Goal: Information Seeking & Learning: Learn about a topic

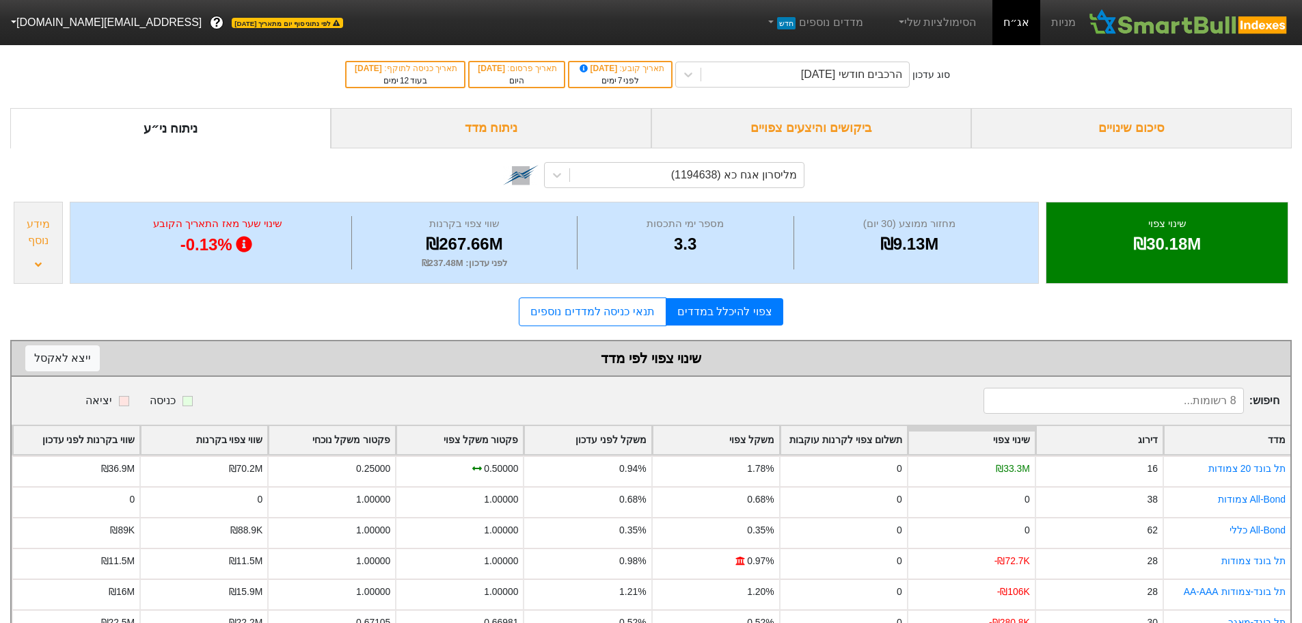
click at [831, 128] on div "ביקושים והיצעים צפויים" at bounding box center [812, 128] width 321 height 40
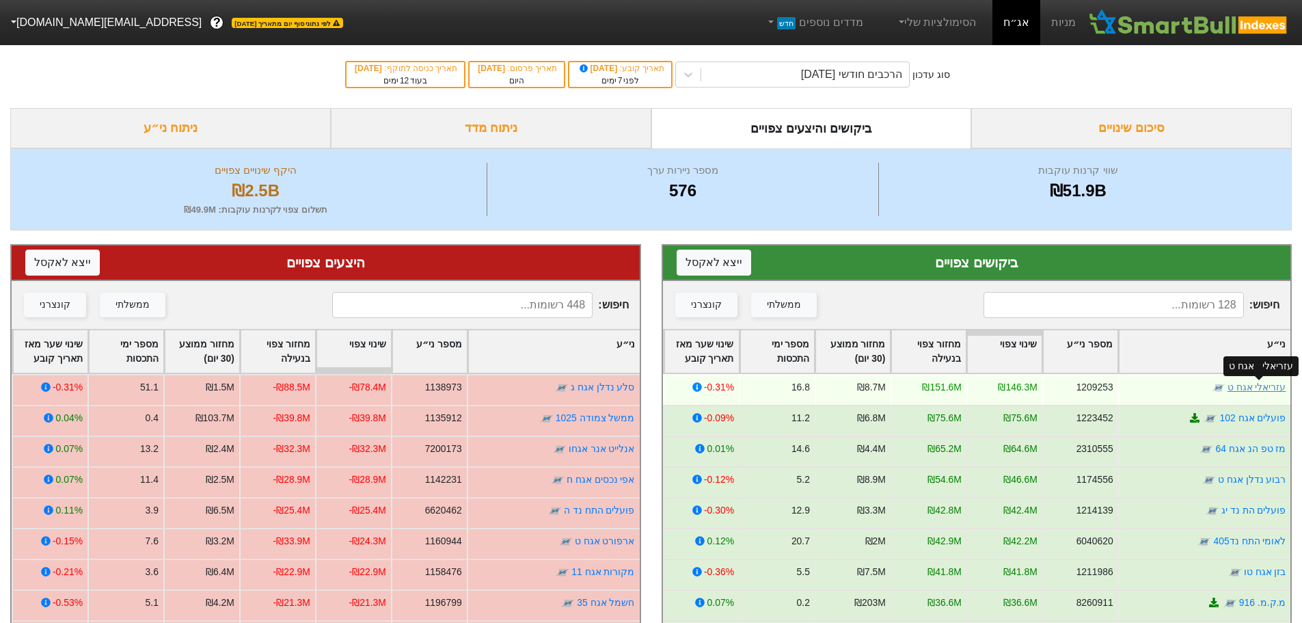
click at [1257, 390] on link "עזריאלי אגח ט" at bounding box center [1256, 387] width 59 height 11
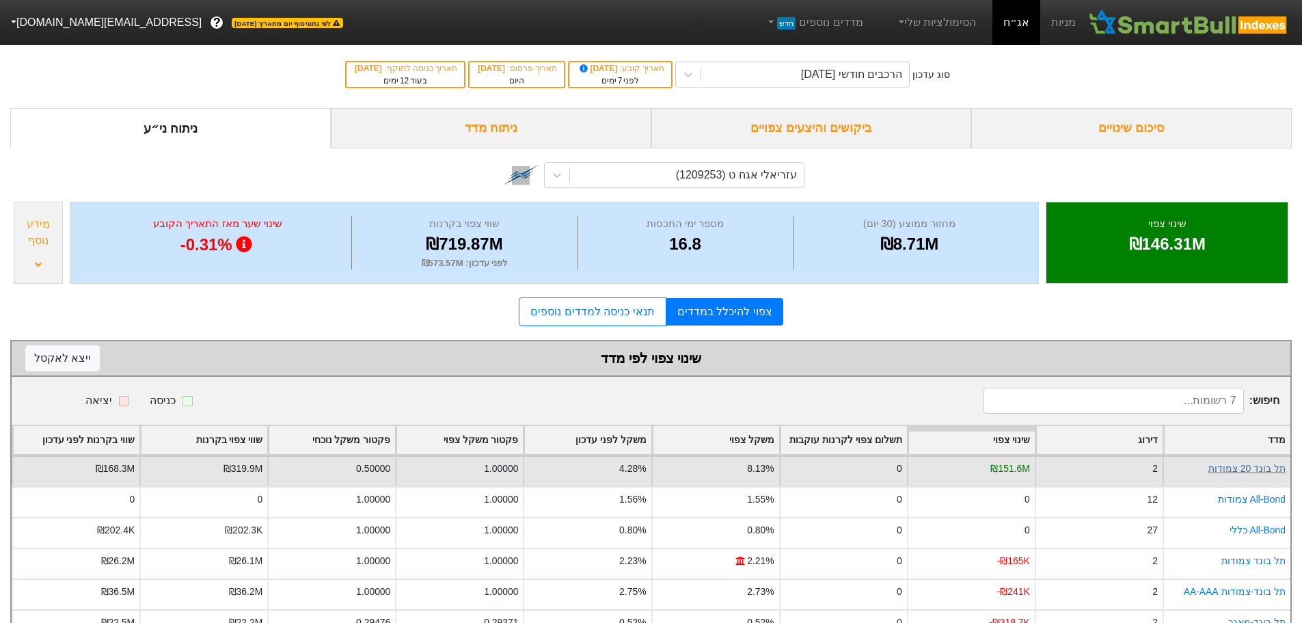
click at [1254, 467] on link "תל בונד 20 צמודות" at bounding box center [1247, 468] width 77 height 11
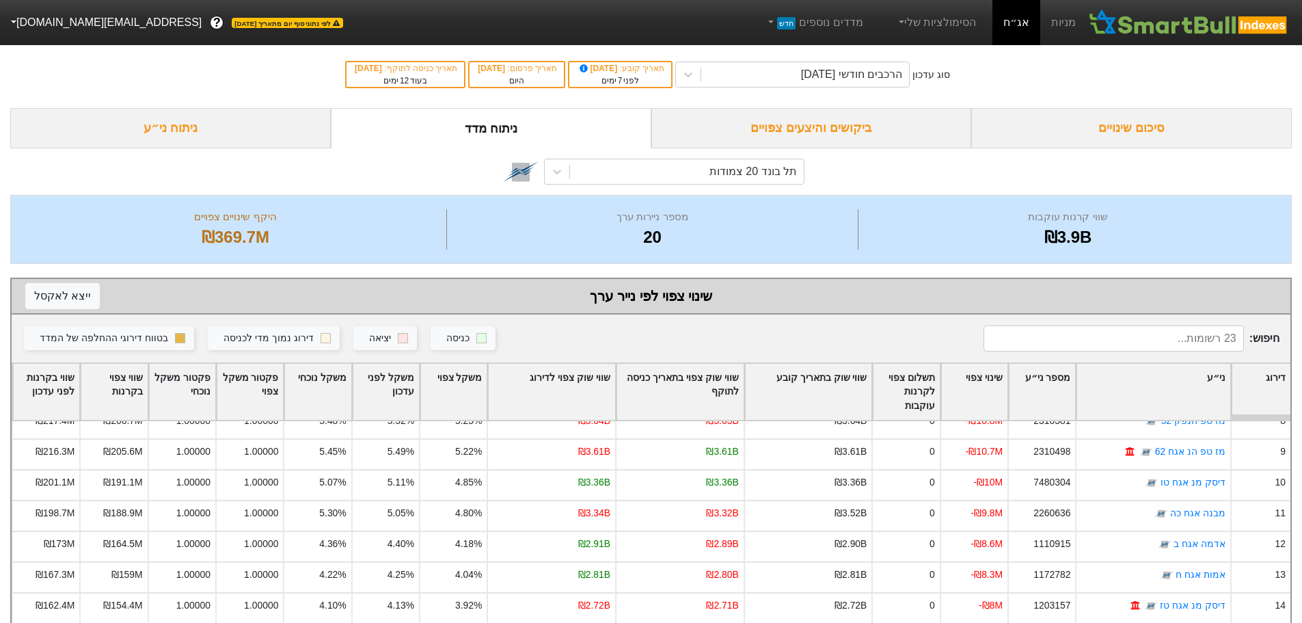
click at [723, 187] on div "תל בונד 20 צמודות" at bounding box center [651, 171] width 1282 height 46
click at [728, 178] on div "תל בונד 20 צמודות" at bounding box center [754, 171] width 88 height 16
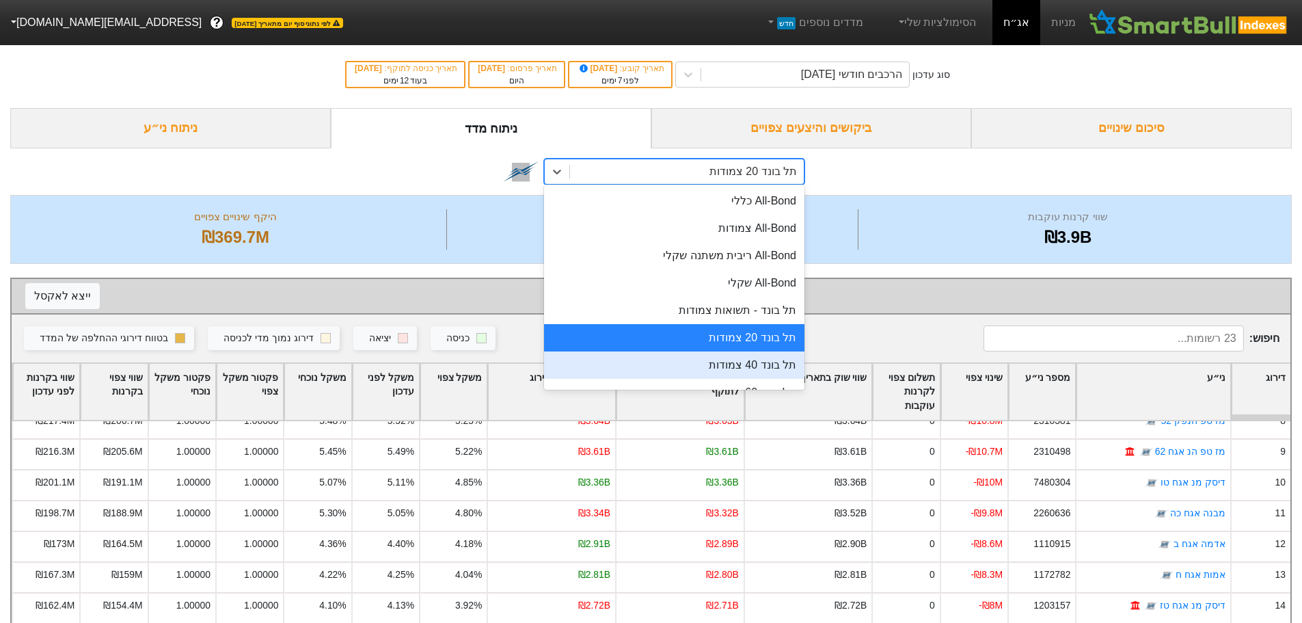
click at [742, 362] on div "תל בונד 40 צמודות" at bounding box center [674, 364] width 260 height 27
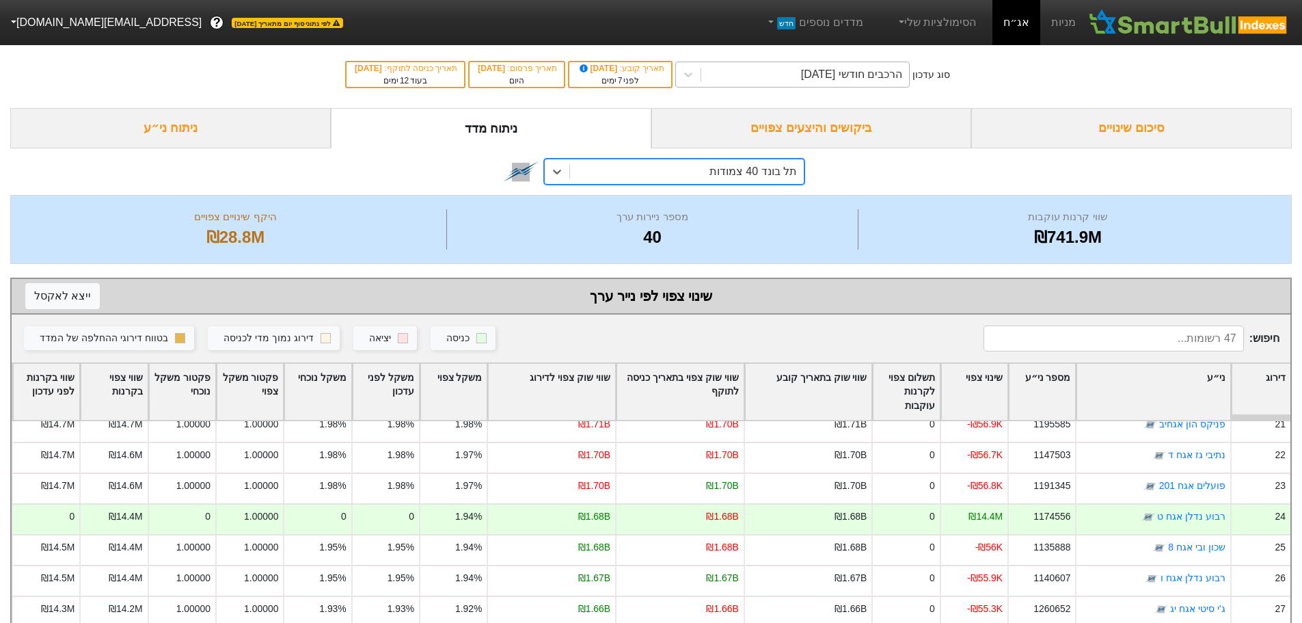
click at [852, 73] on div "הרכבים חודשי [DATE]" at bounding box center [851, 74] width 101 height 16
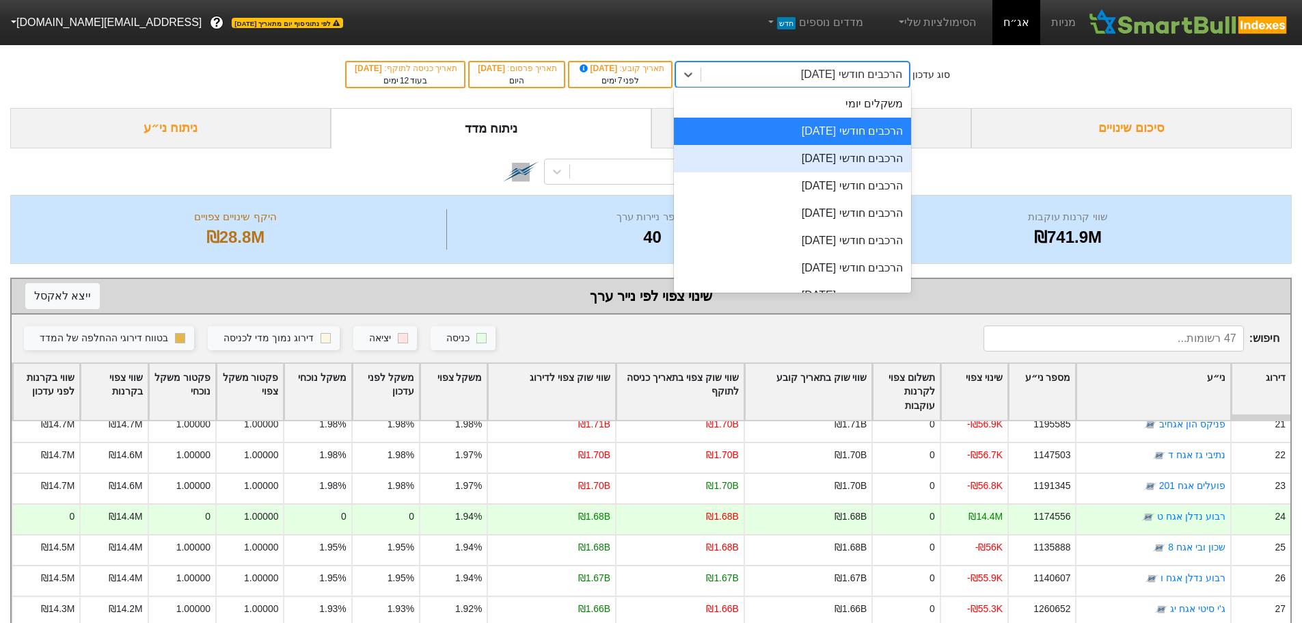
click at [812, 157] on div "הרכבים חודשי [DATE]" at bounding box center [792, 158] width 237 height 27
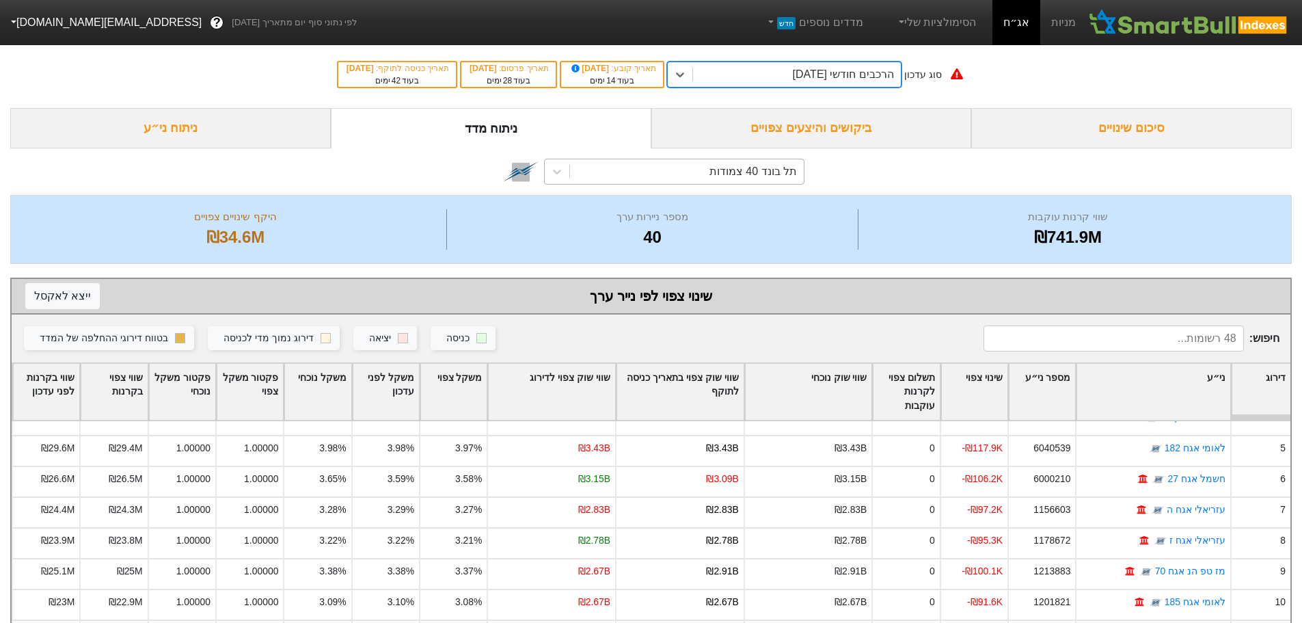
click at [719, 174] on div "תל בונד 40 צמודות" at bounding box center [754, 171] width 88 height 16
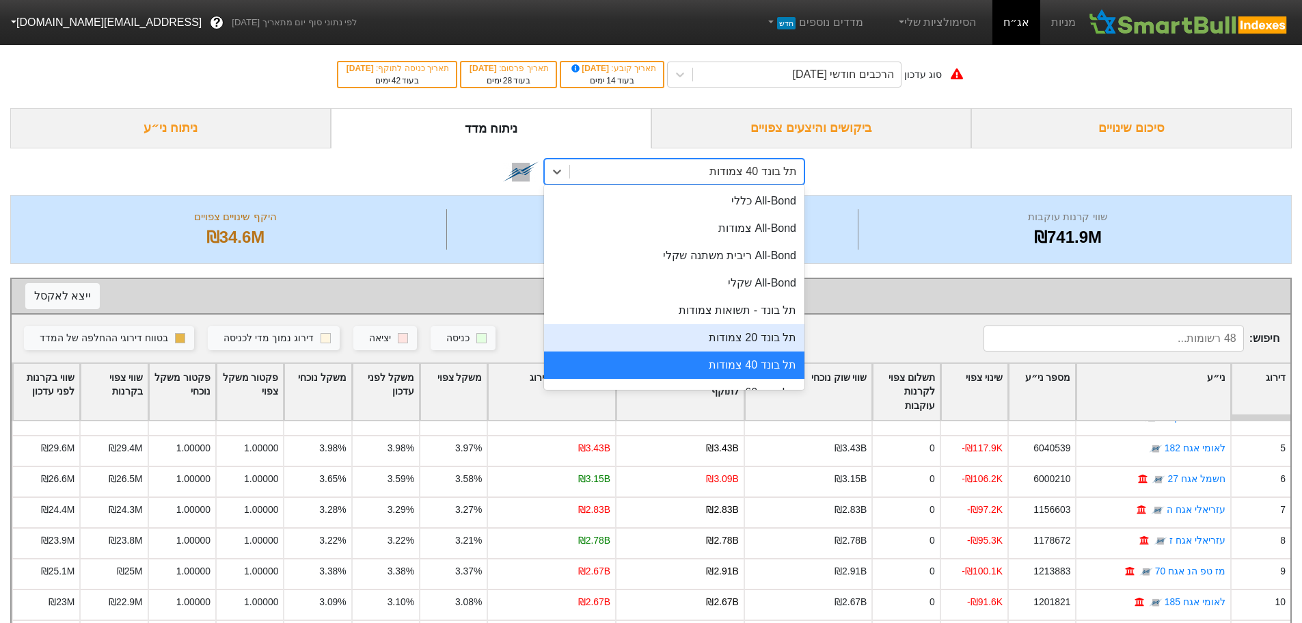
click at [747, 342] on div "תל בונד 20 צמודות" at bounding box center [674, 337] width 260 height 27
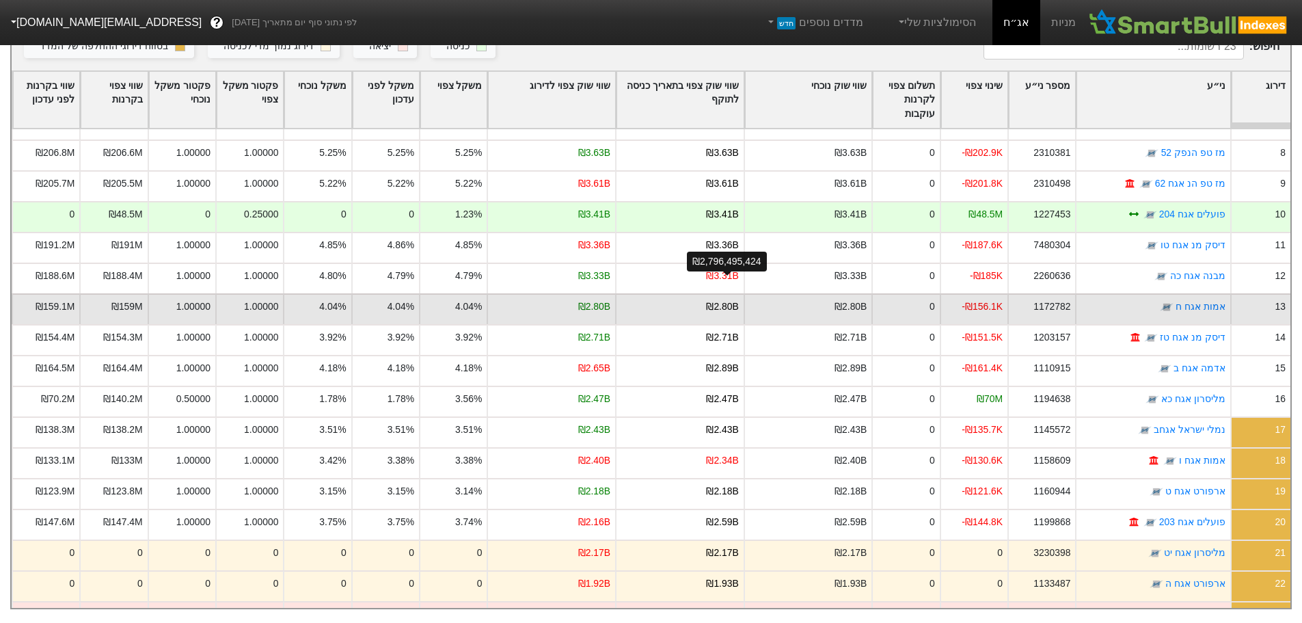
scroll to position [229, 0]
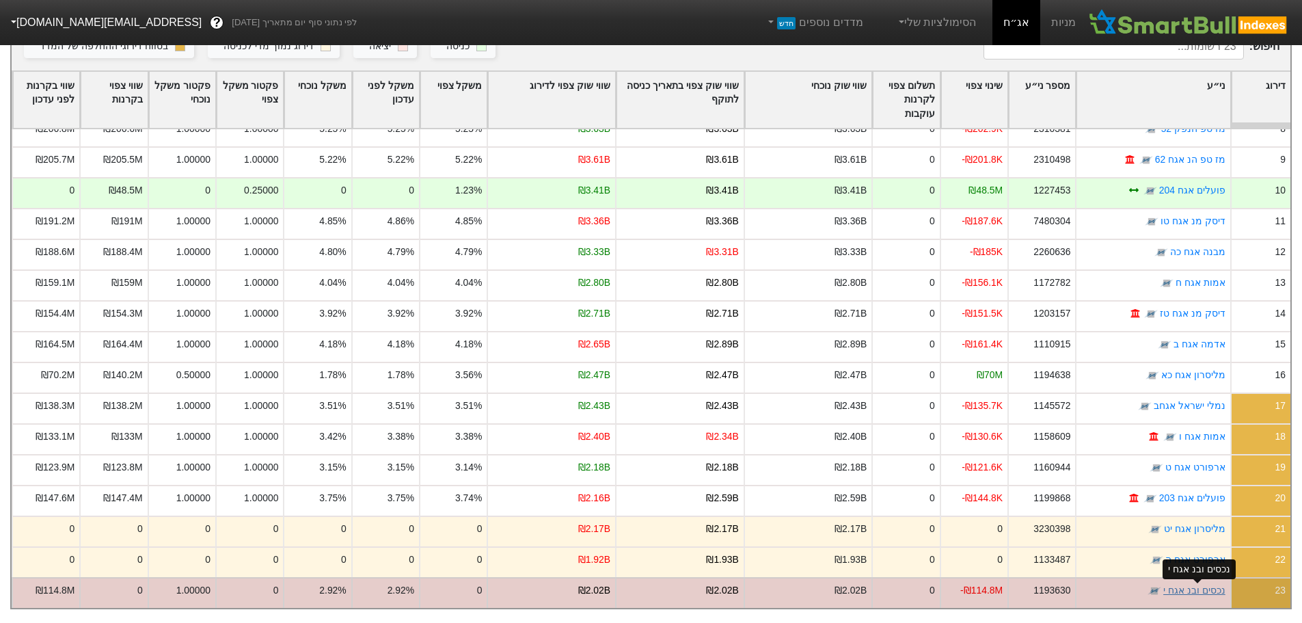
click at [1196, 585] on link "נכסים ובנ אגח י" at bounding box center [1195, 590] width 62 height 11
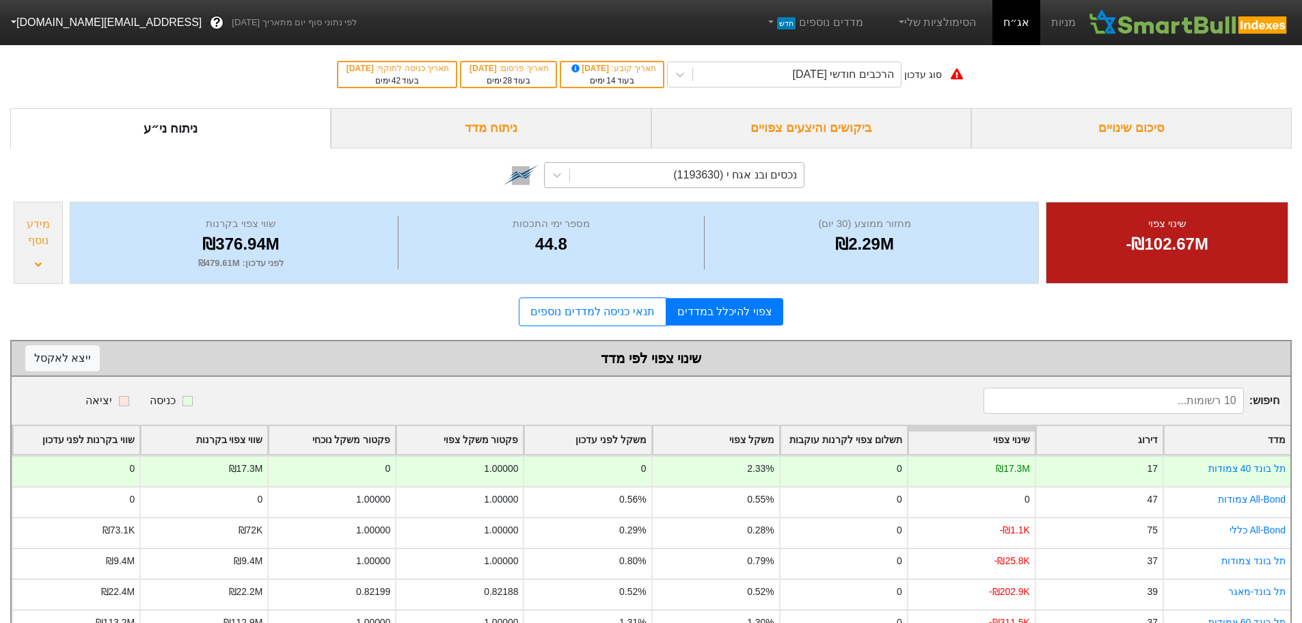
click at [770, 176] on div "נכסים ובנ אגח י (1193630)" at bounding box center [735, 175] width 124 height 16
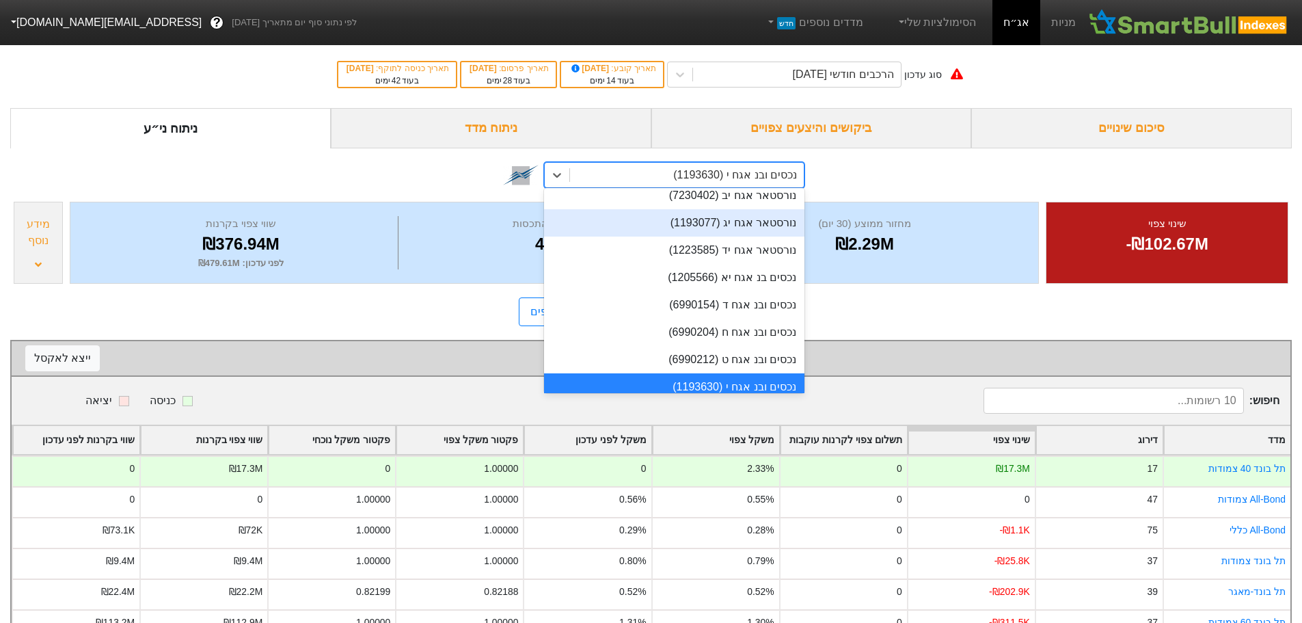
scroll to position [3738, 0]
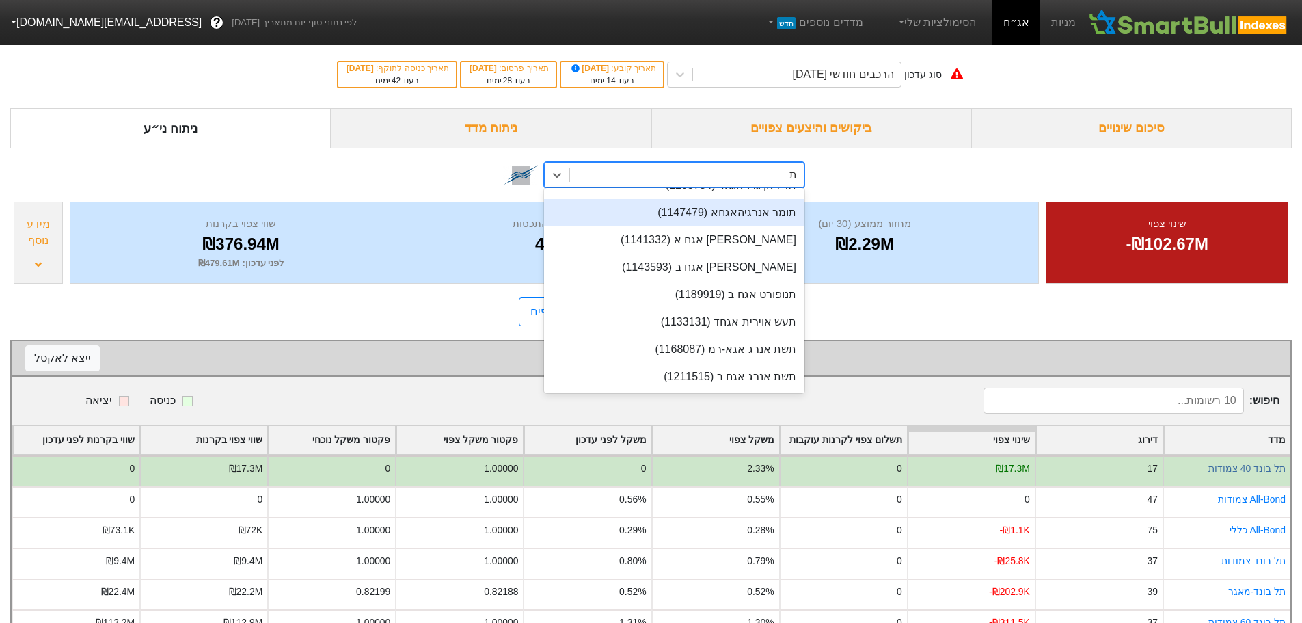
type input "ת"
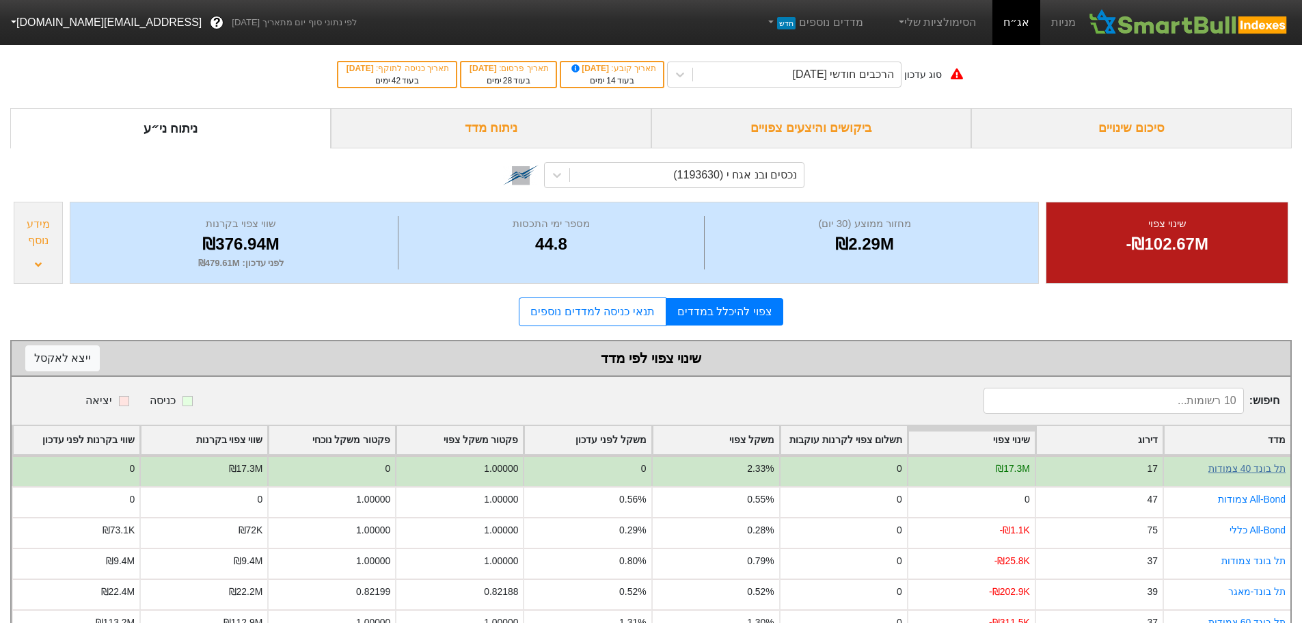
click at [1266, 470] on link "תל בונד 40 צמודות" at bounding box center [1247, 468] width 77 height 11
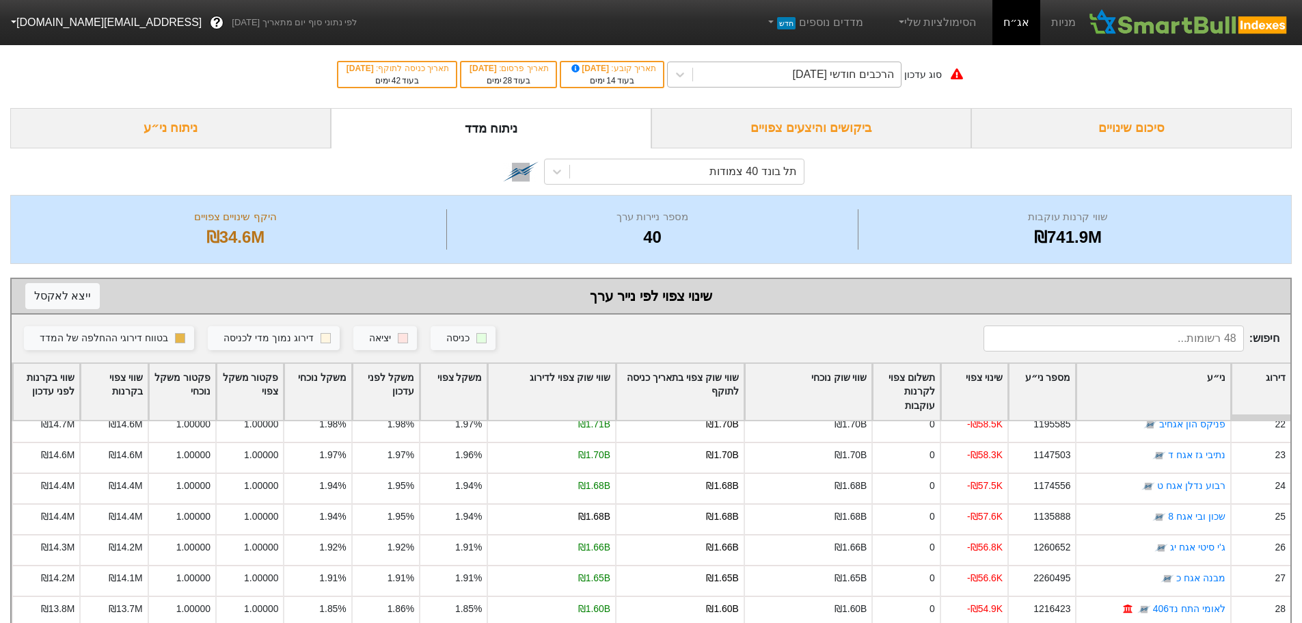
click at [869, 81] on div "הרכבים חודשי [DATE]" at bounding box center [843, 74] width 101 height 16
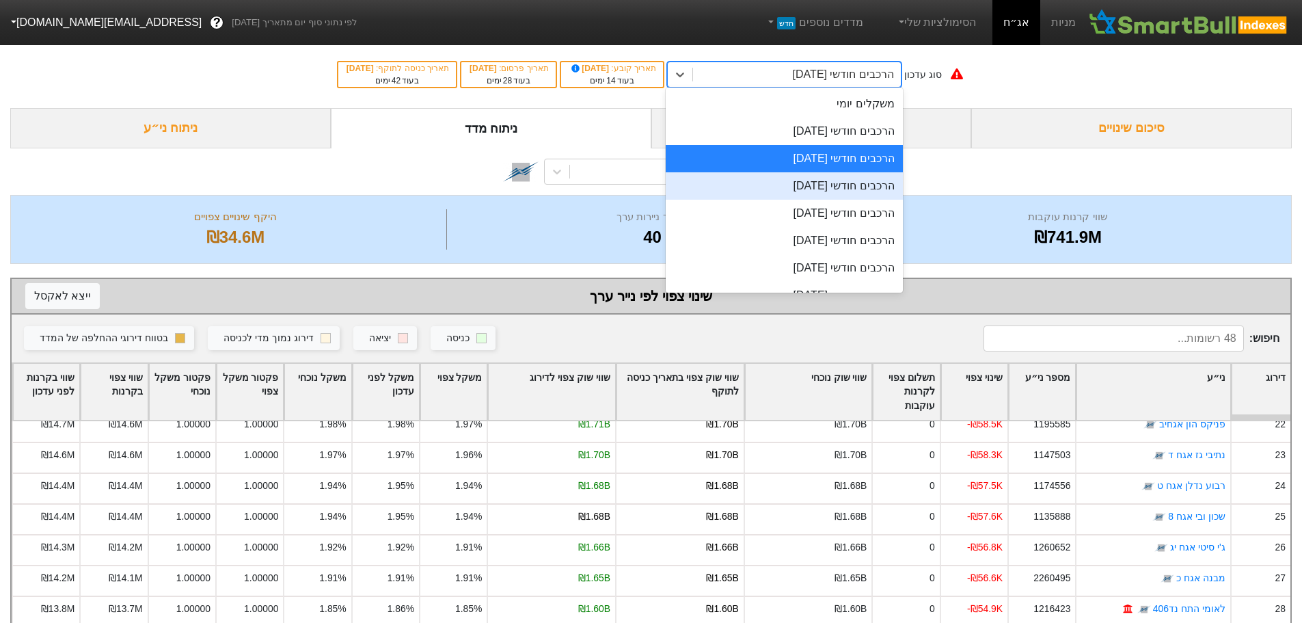
click at [811, 188] on div "הרכבים חודשי [DATE]" at bounding box center [784, 185] width 237 height 27
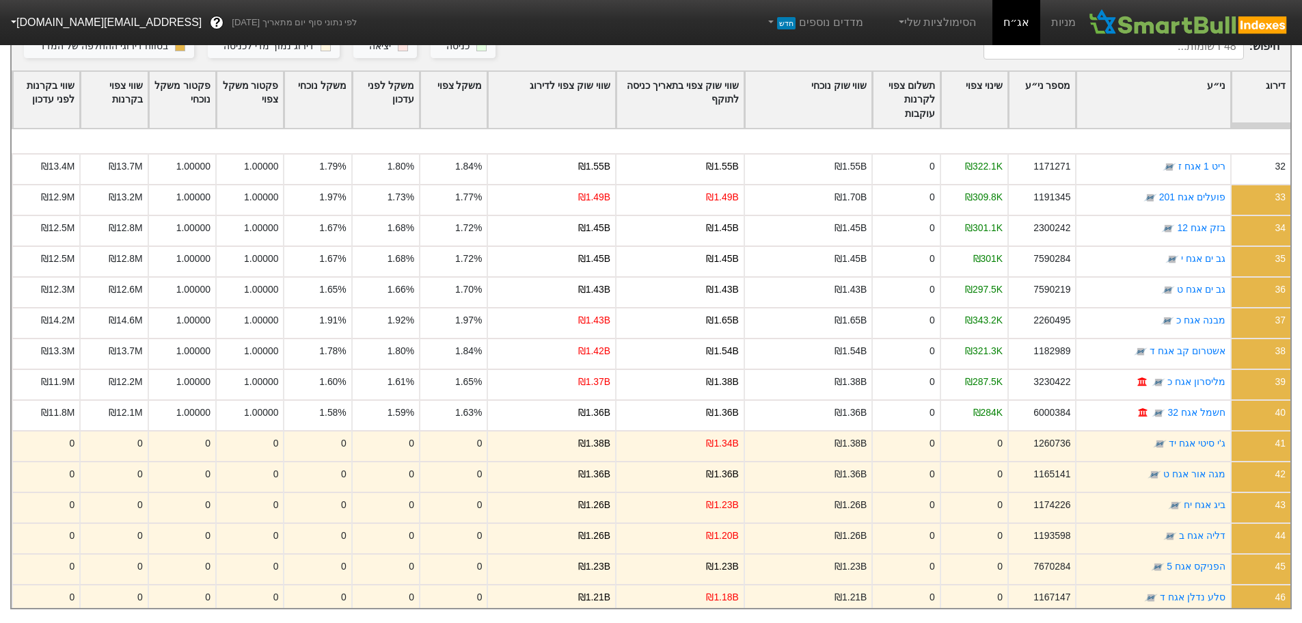
scroll to position [998, 0]
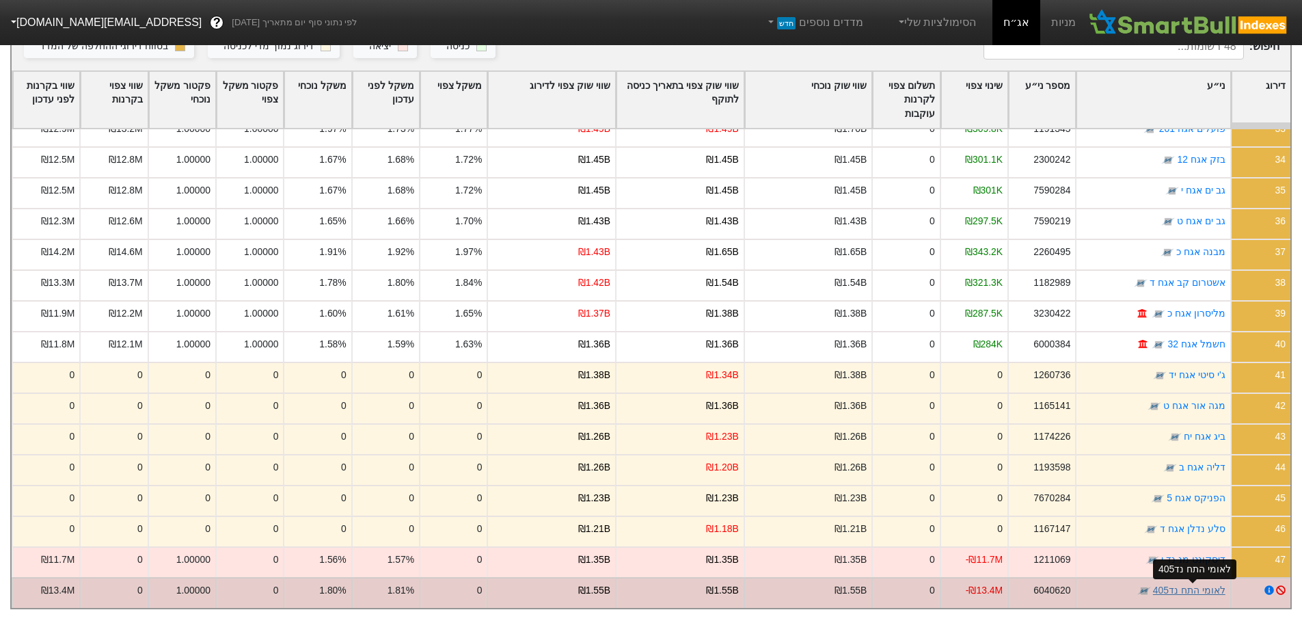
click at [1193, 585] on link "לאומי התח נד405" at bounding box center [1189, 590] width 72 height 11
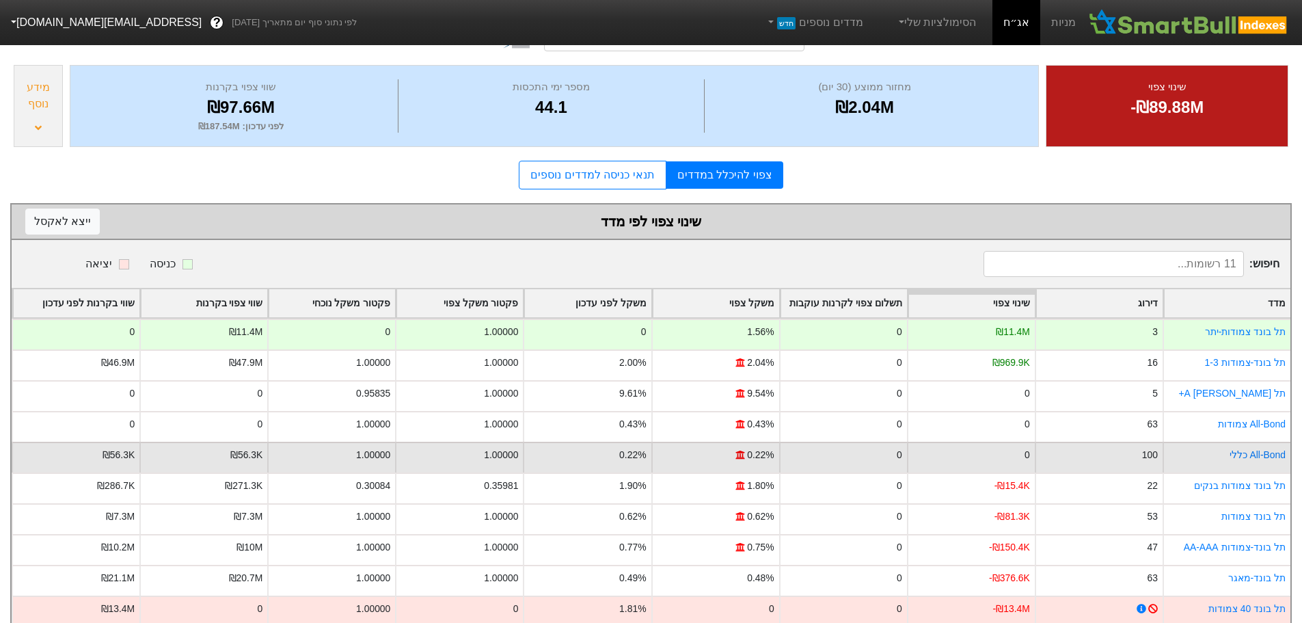
scroll to position [196, 0]
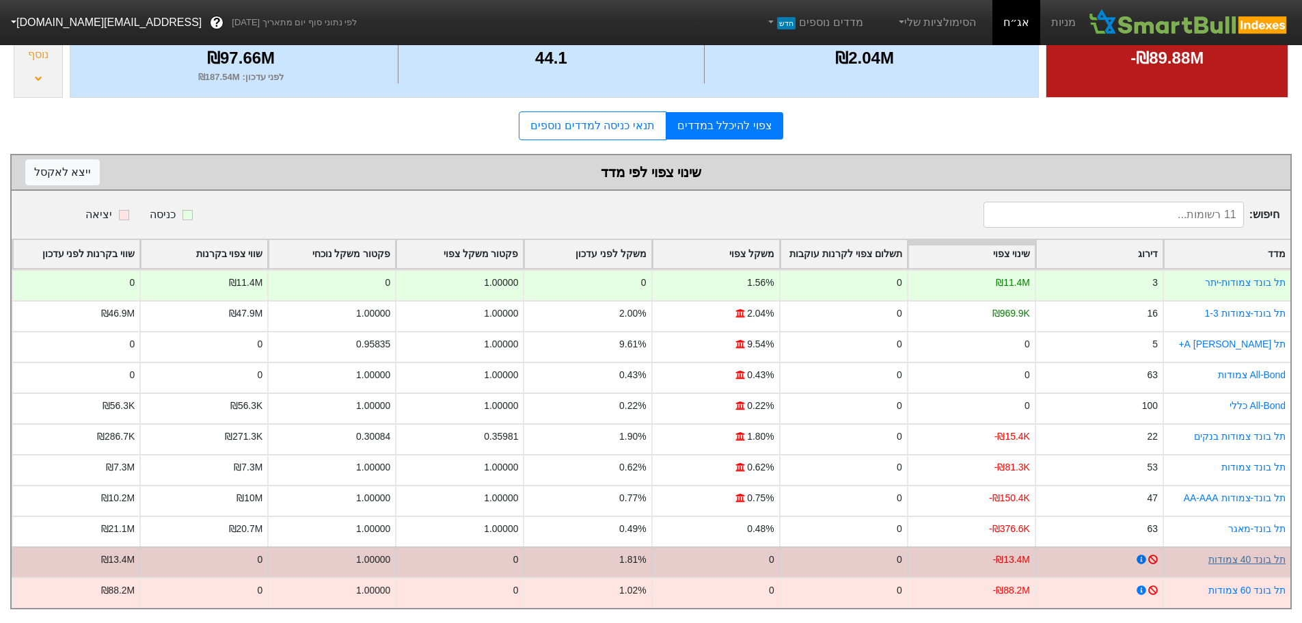
click at [1257, 554] on link "תל בונד 40 צמודות" at bounding box center [1247, 559] width 77 height 11
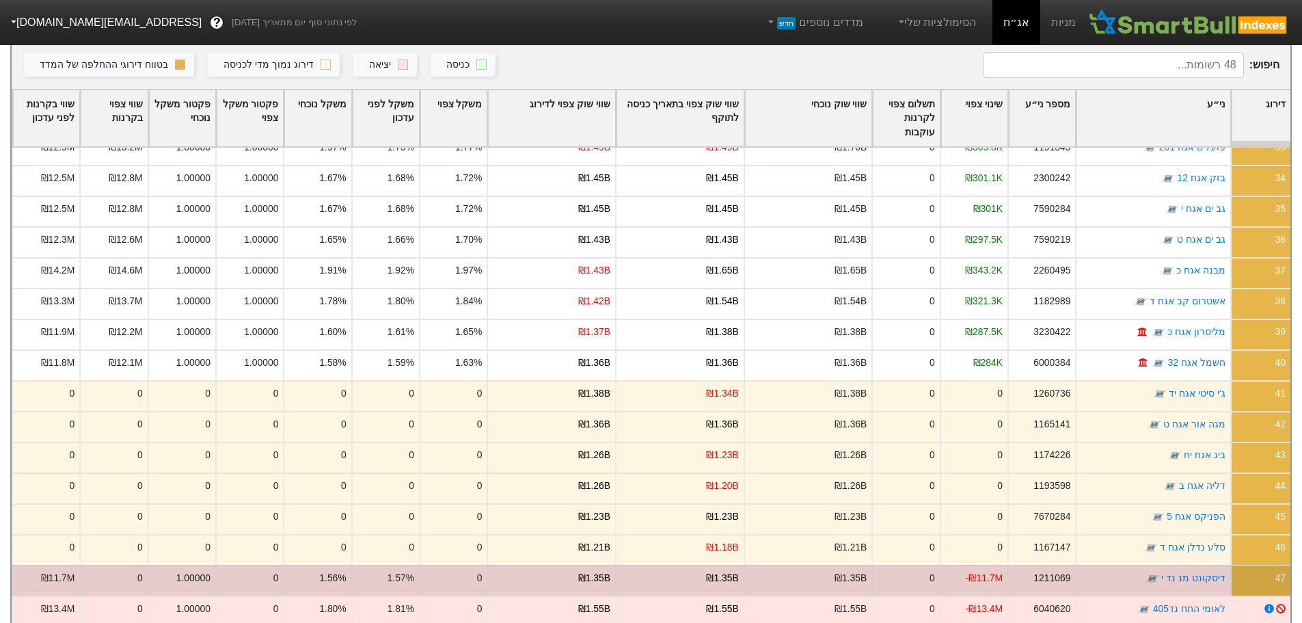
scroll to position [302, 0]
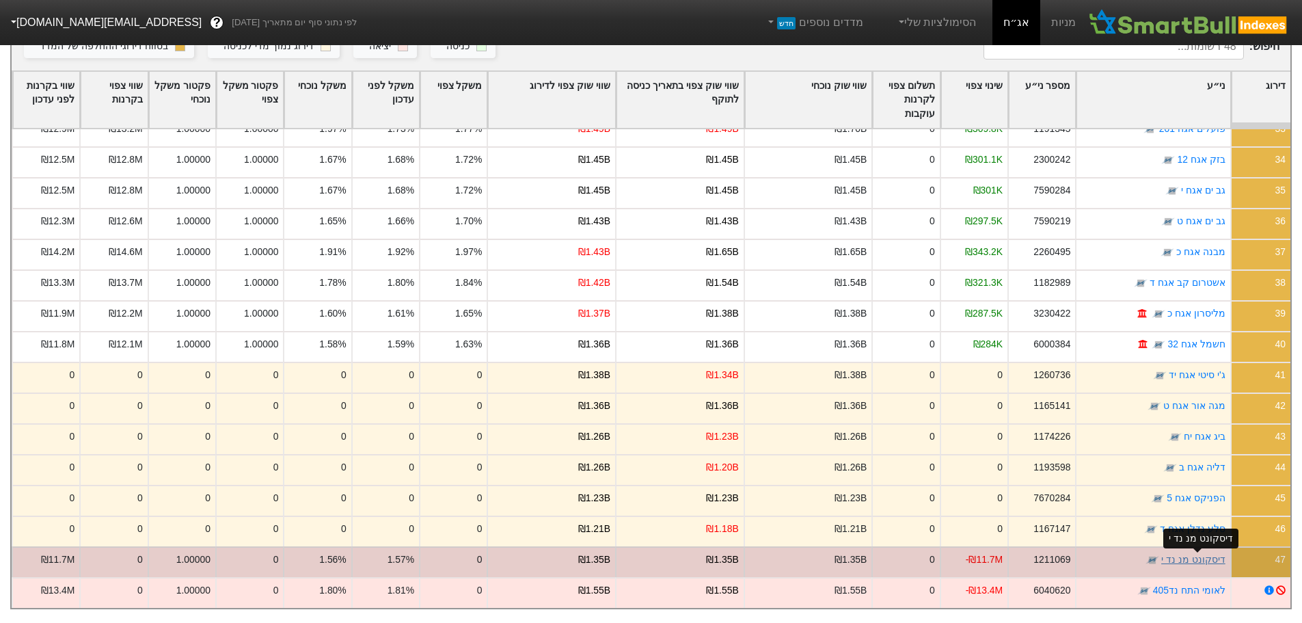
click at [1200, 554] on link "דיסקונט מנ נד י" at bounding box center [1194, 559] width 64 height 11
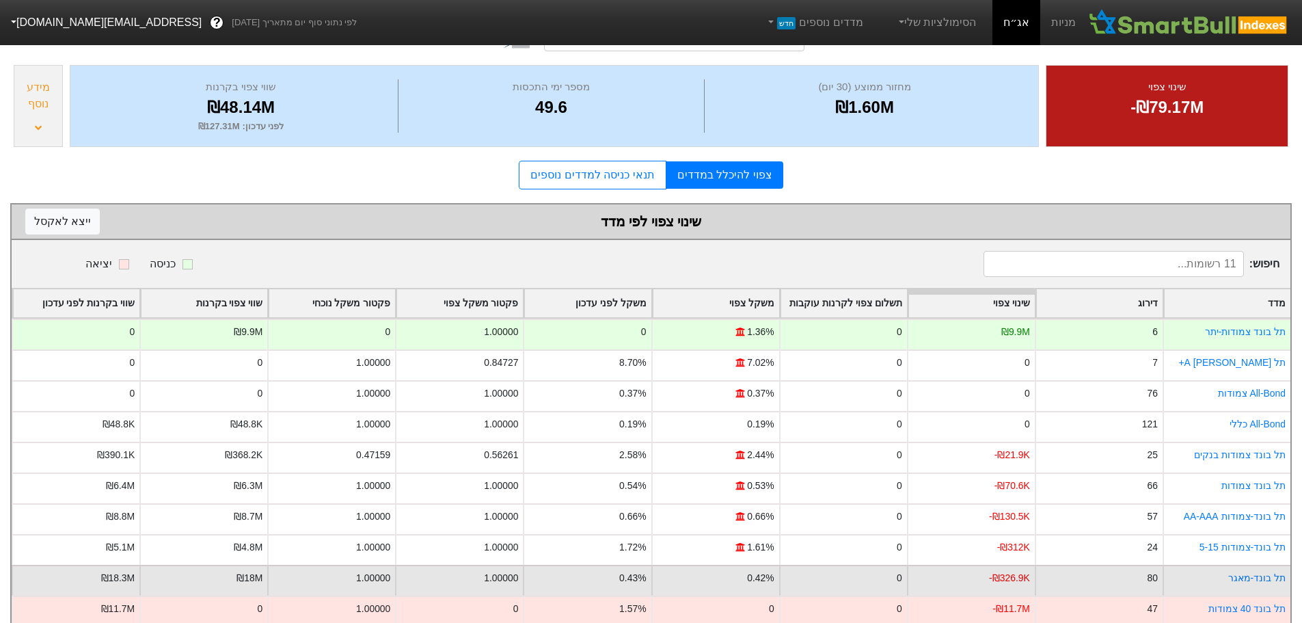
scroll to position [196, 0]
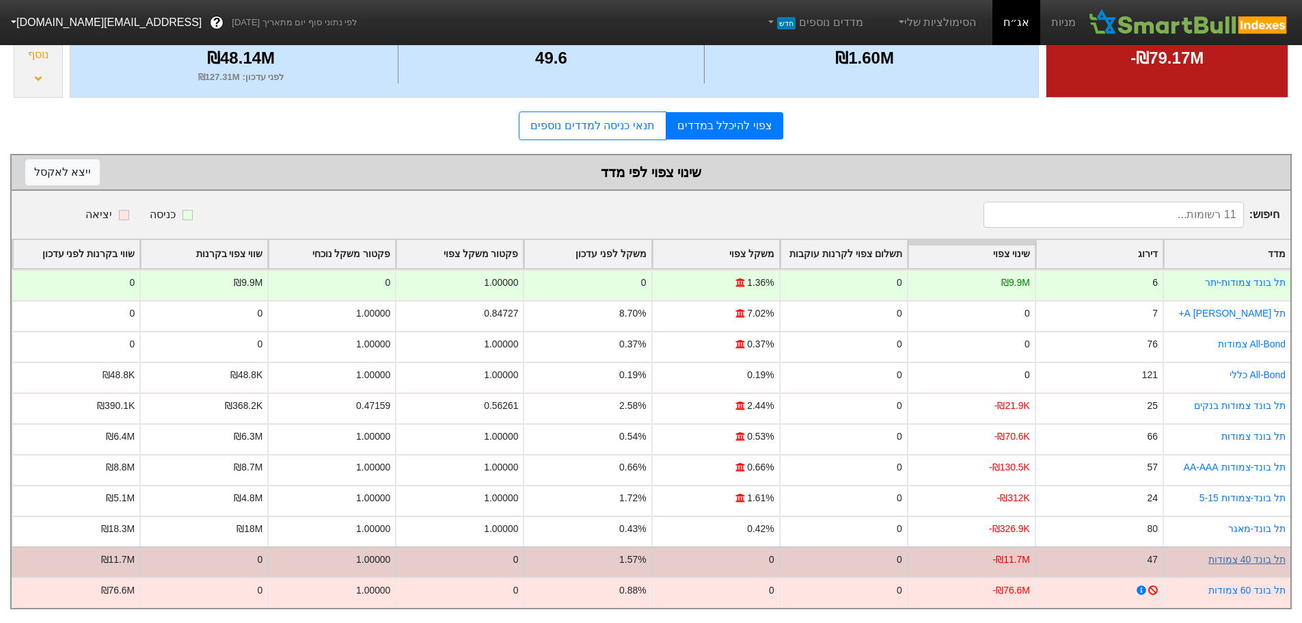
click at [1260, 554] on link "תל בונד 40 צמודות" at bounding box center [1247, 559] width 77 height 11
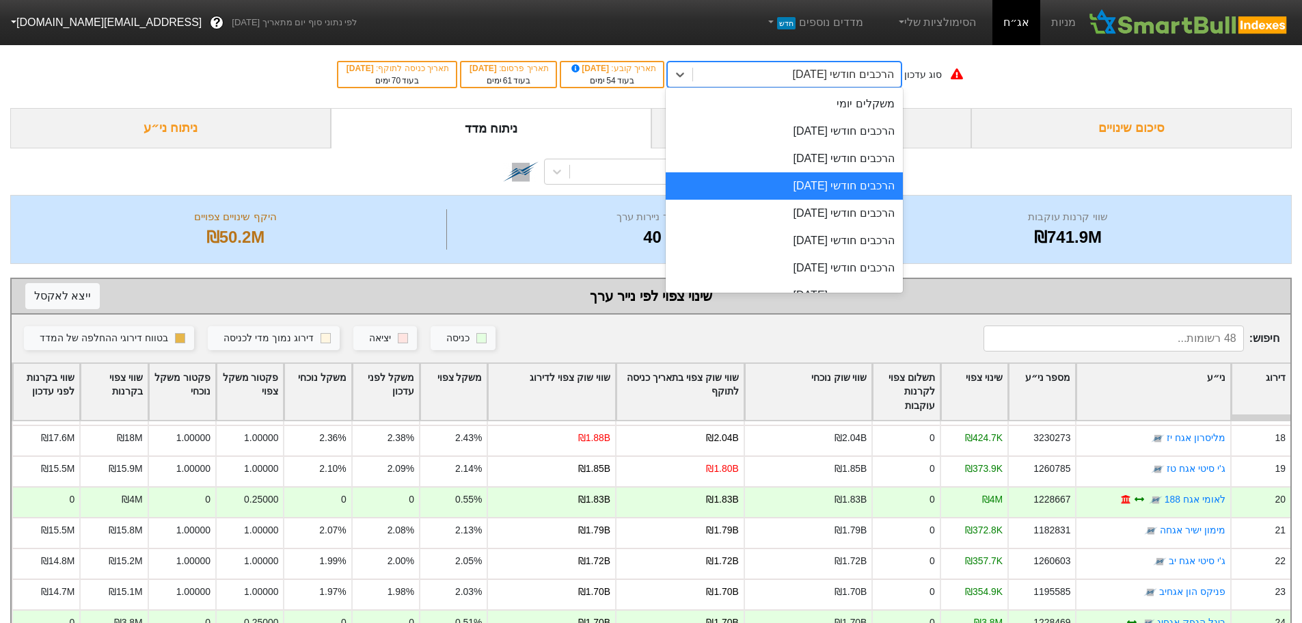
click at [838, 76] on div "הרכבים חודשי [DATE]" at bounding box center [843, 74] width 101 height 16
click at [804, 217] on div "הרכבים חודשי [DATE]" at bounding box center [784, 213] width 237 height 27
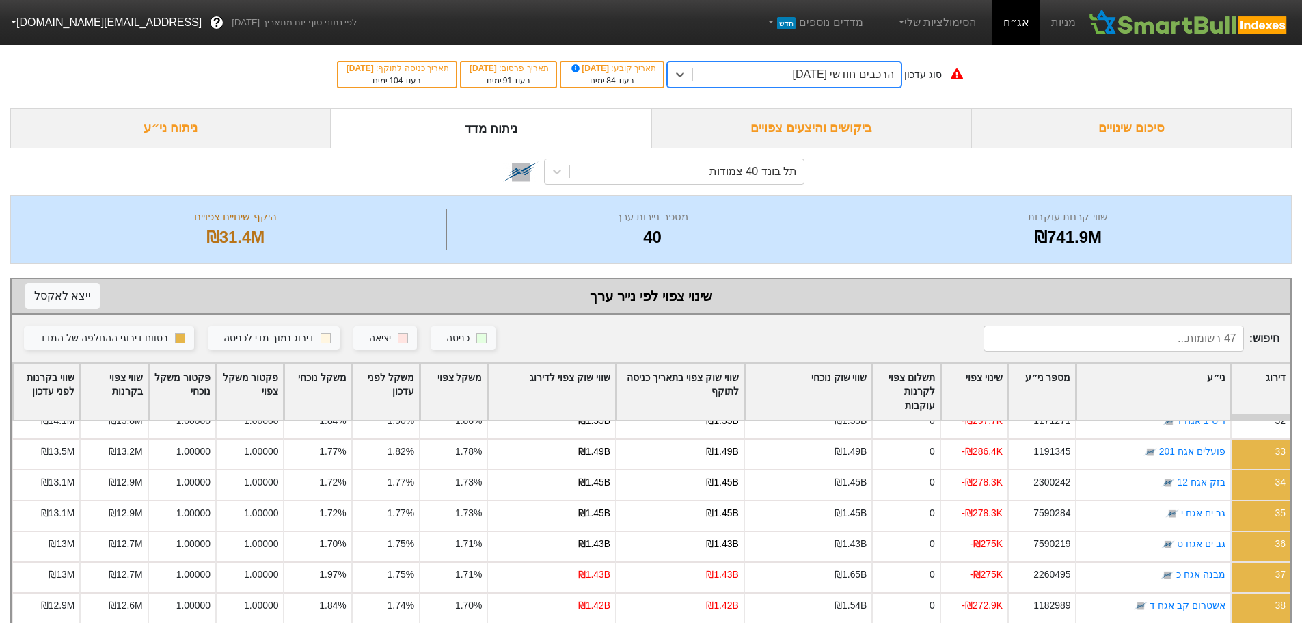
click at [785, 81] on div "הרכבים חודשי [DATE]" at bounding box center [797, 74] width 208 height 25
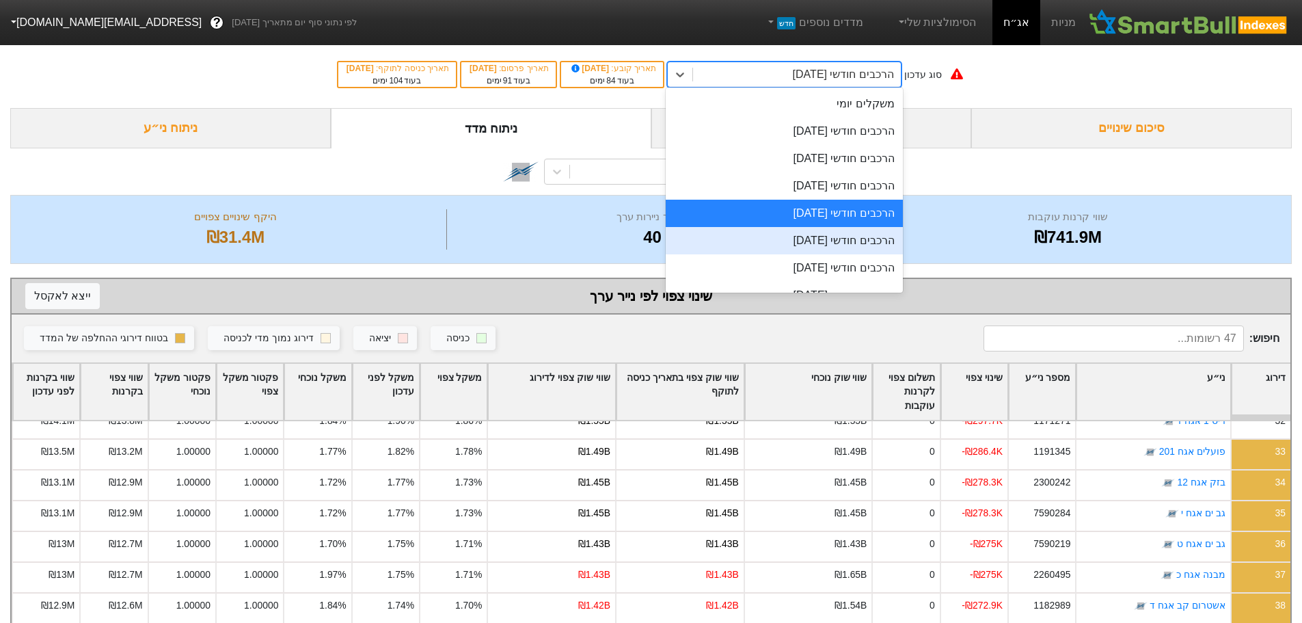
click at [827, 243] on div "הרכבים חודשי [DATE]" at bounding box center [784, 240] width 237 height 27
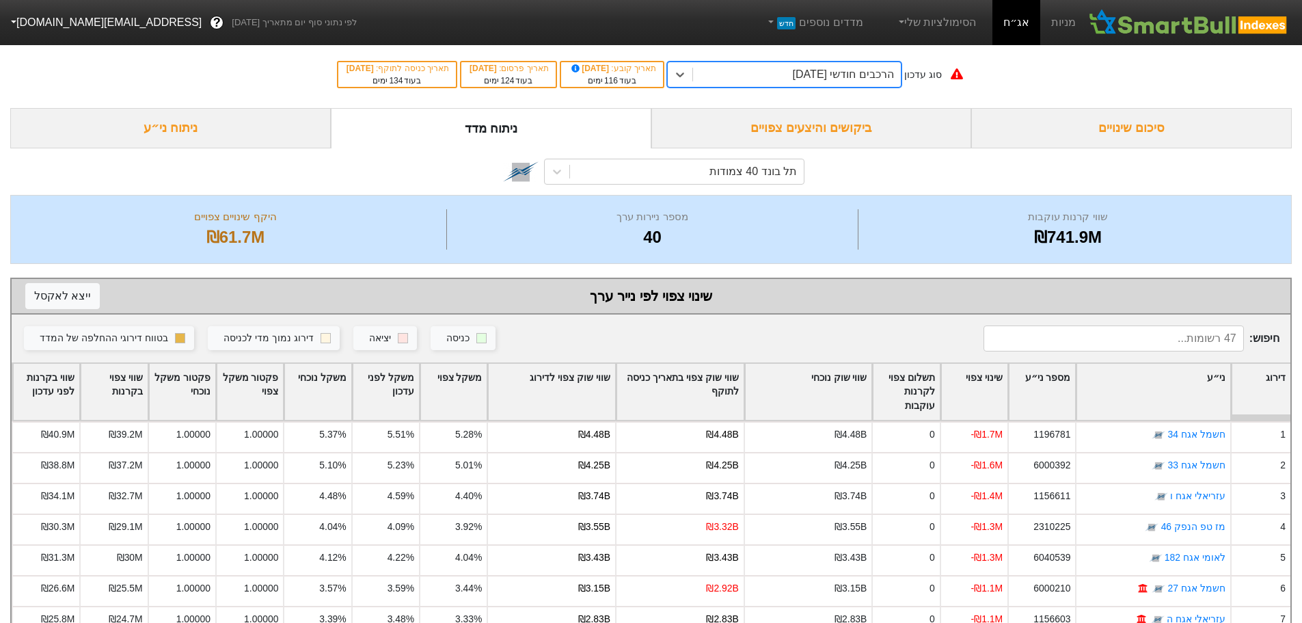
click at [828, 72] on div "הרכבים חודשי [DATE]" at bounding box center [843, 74] width 101 height 16
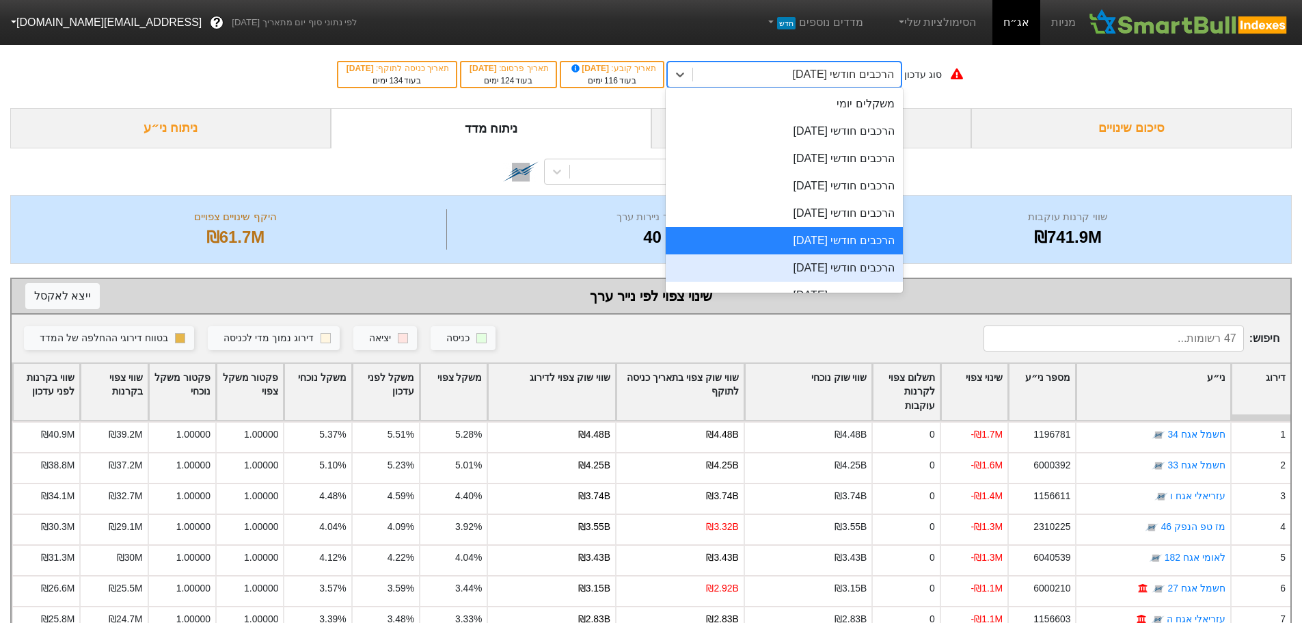
click at [816, 269] on div "הרכבים חודשי [DATE]" at bounding box center [784, 267] width 237 height 27
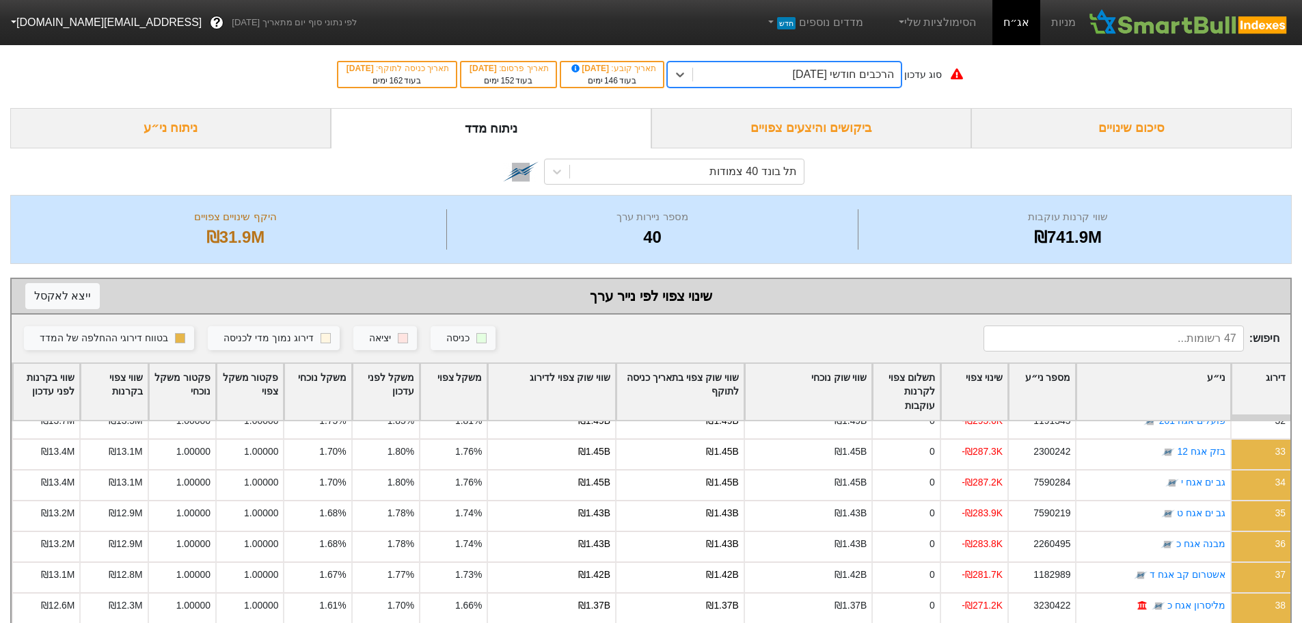
click at [809, 78] on div "הרכבים חודשי [DATE]" at bounding box center [843, 74] width 101 height 16
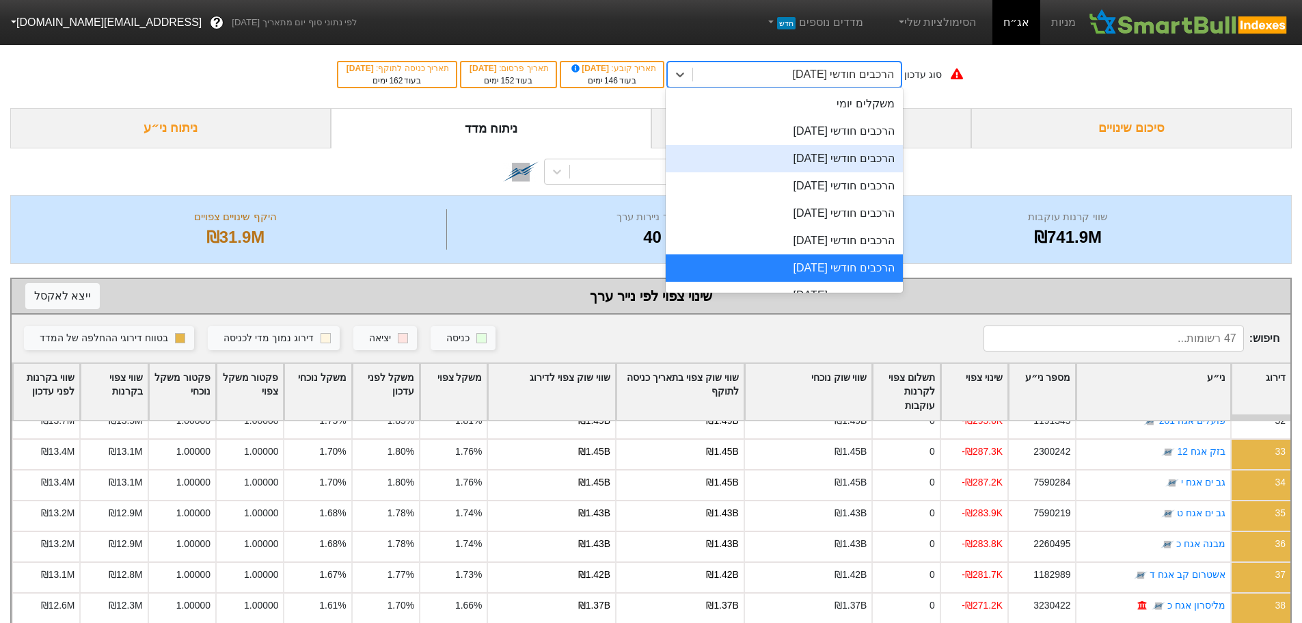
click at [812, 153] on div "הרכבים חודשי [DATE]" at bounding box center [784, 158] width 237 height 27
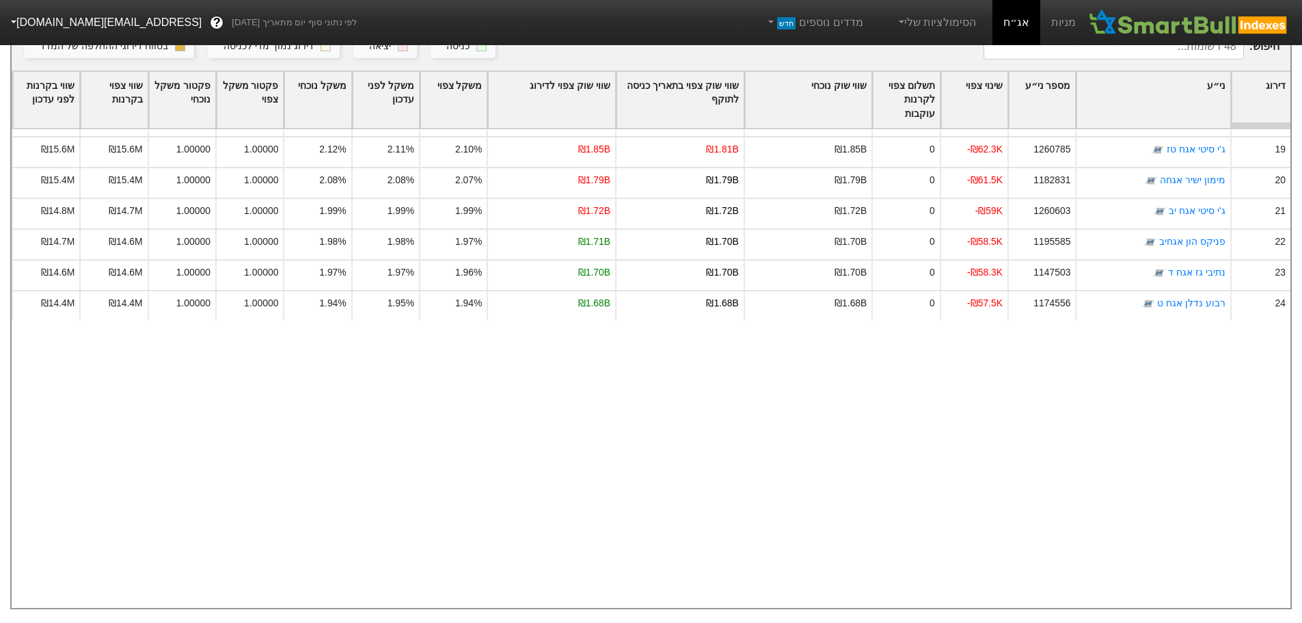
scroll to position [205, 0]
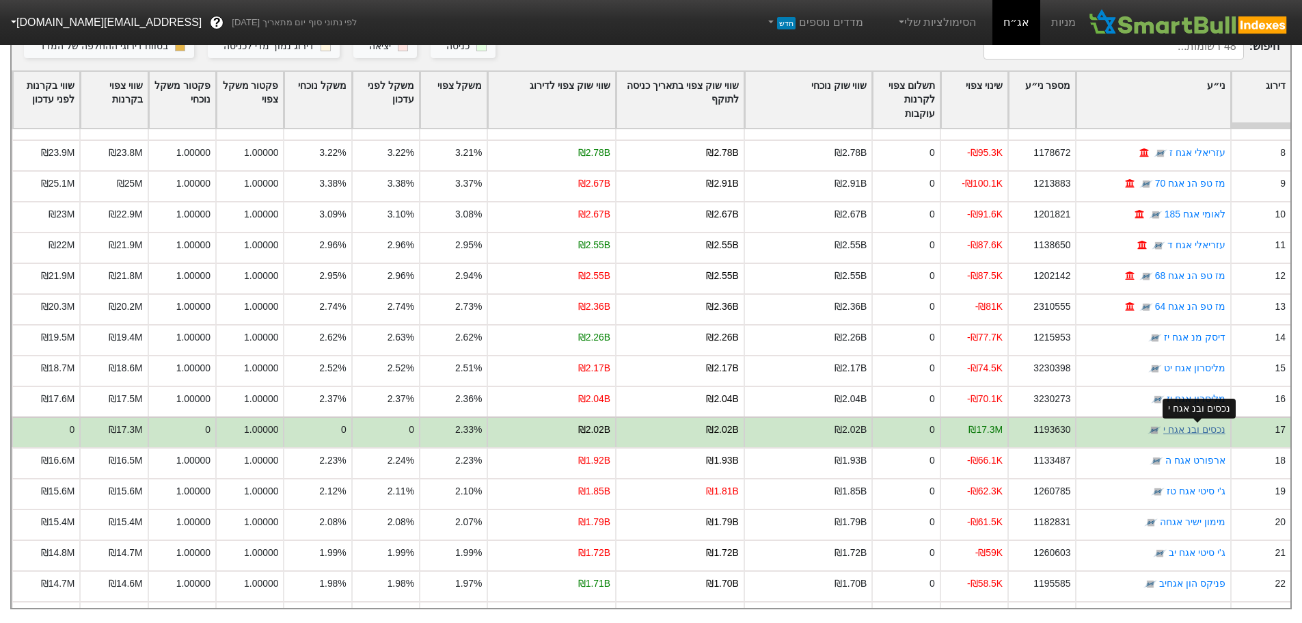
click at [1199, 424] on link "נכסים ובנ אגח י" at bounding box center [1195, 429] width 62 height 11
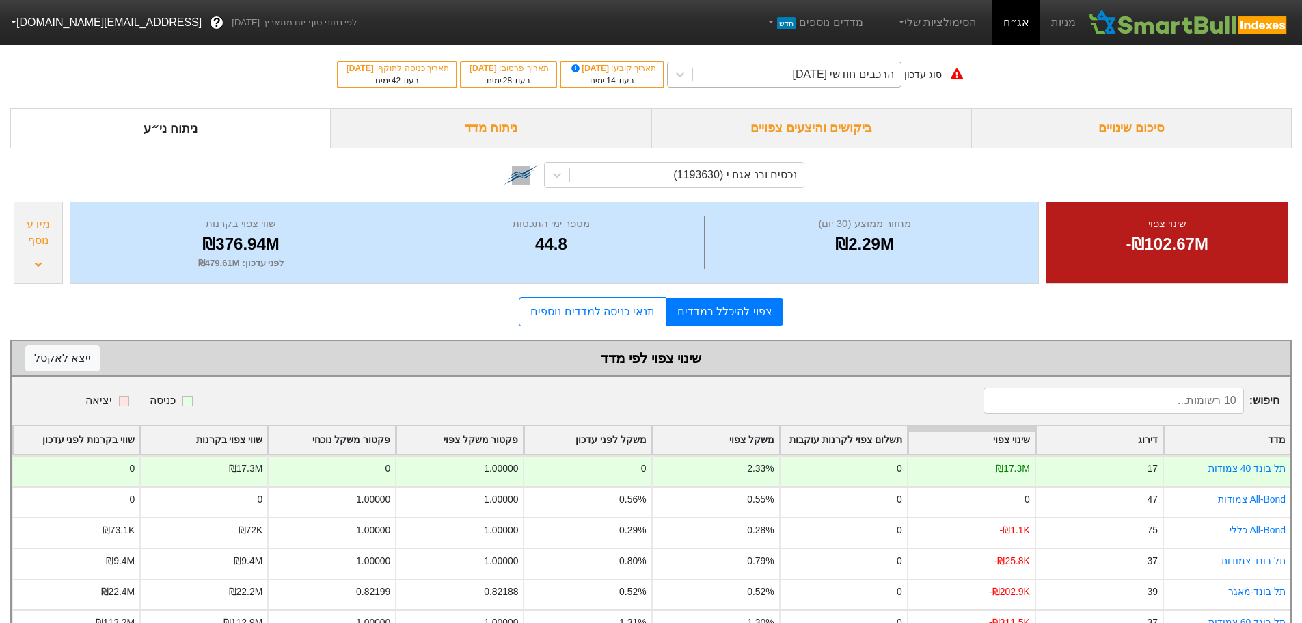
click at [828, 77] on div "הרכבים חודשי [DATE]" at bounding box center [843, 74] width 101 height 16
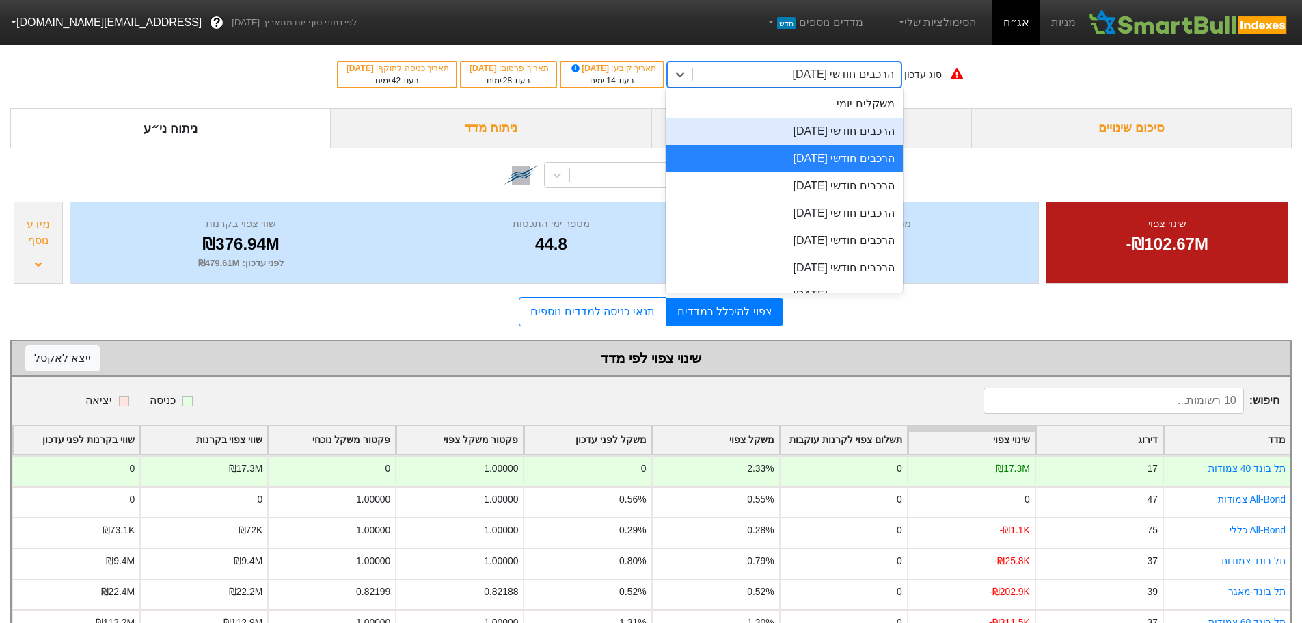
click at [824, 132] on div "הרכבים חודשי [DATE]" at bounding box center [784, 131] width 237 height 27
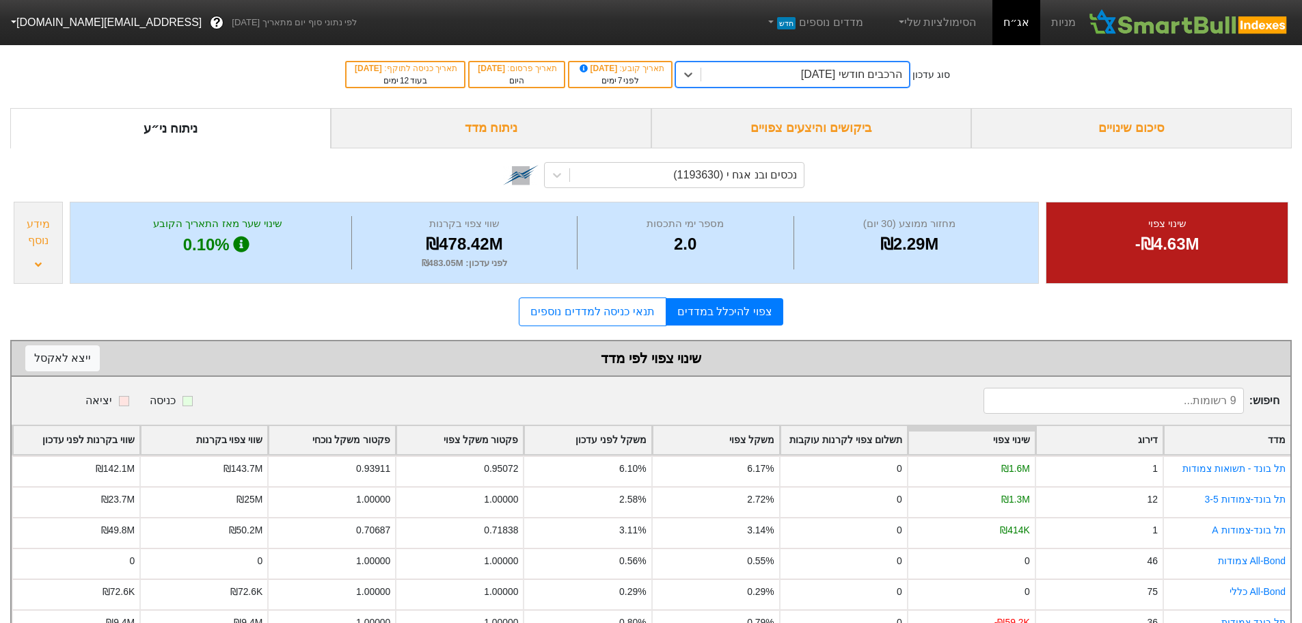
click at [833, 83] on div "הרכבים חודשי [DATE]" at bounding box center [805, 74] width 208 height 25
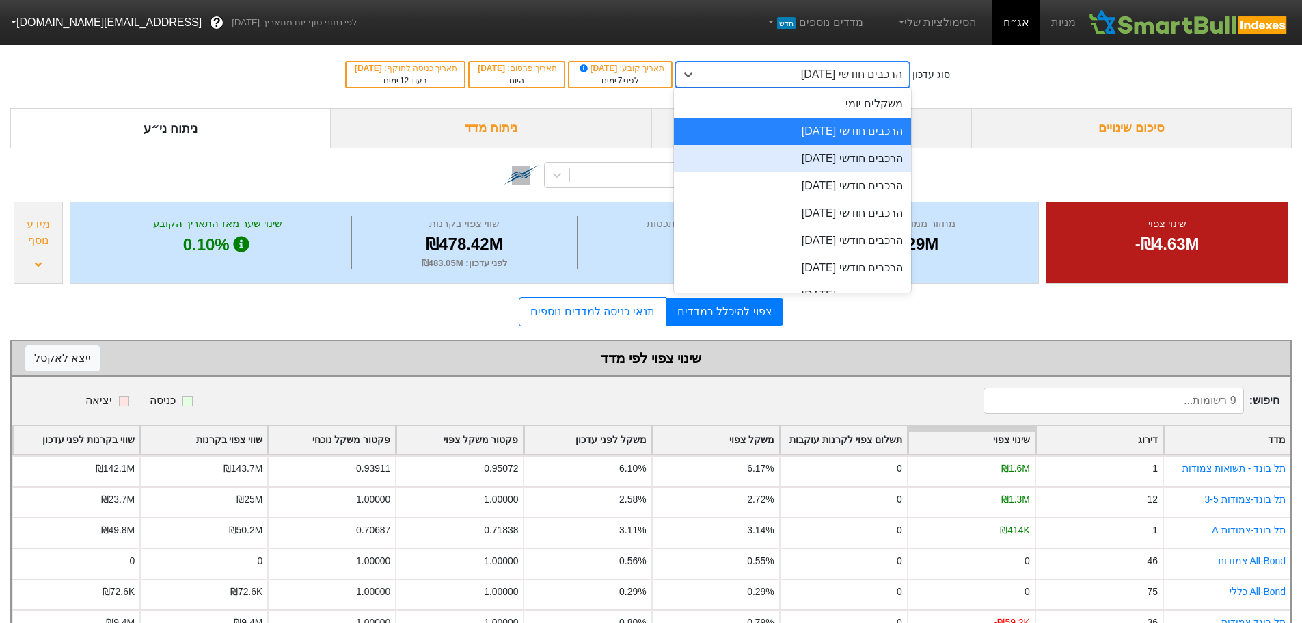
click at [834, 160] on div "הרכבים חודשי [DATE]" at bounding box center [792, 158] width 237 height 27
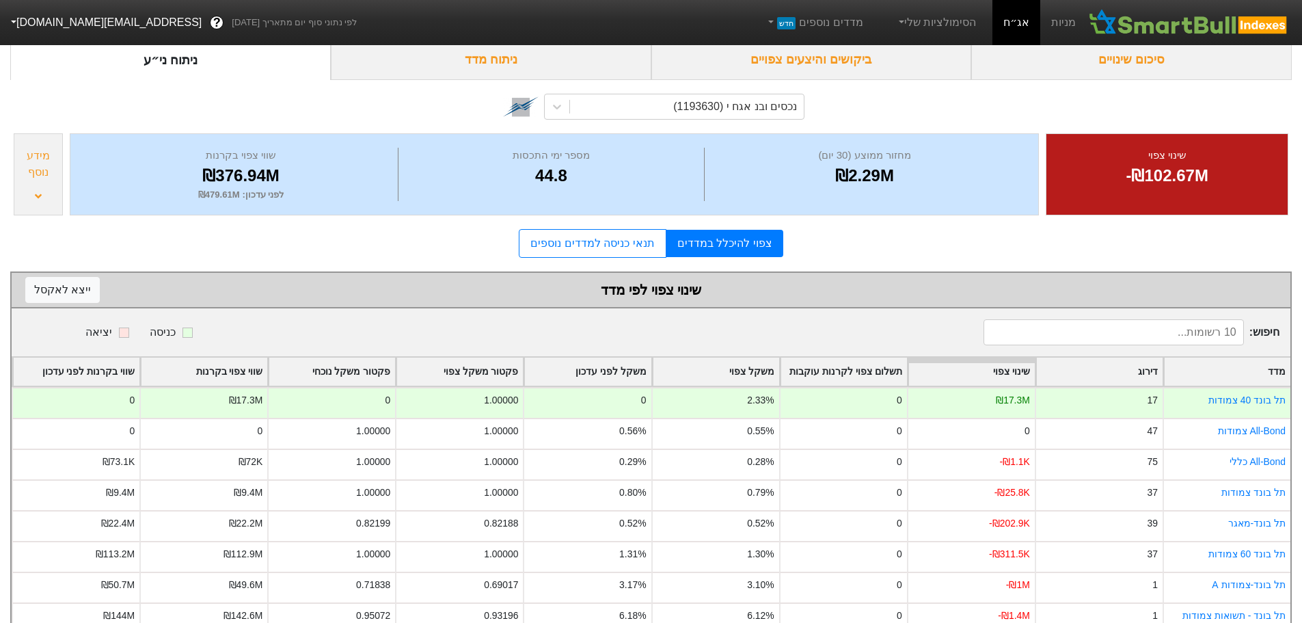
scroll to position [165, 0]
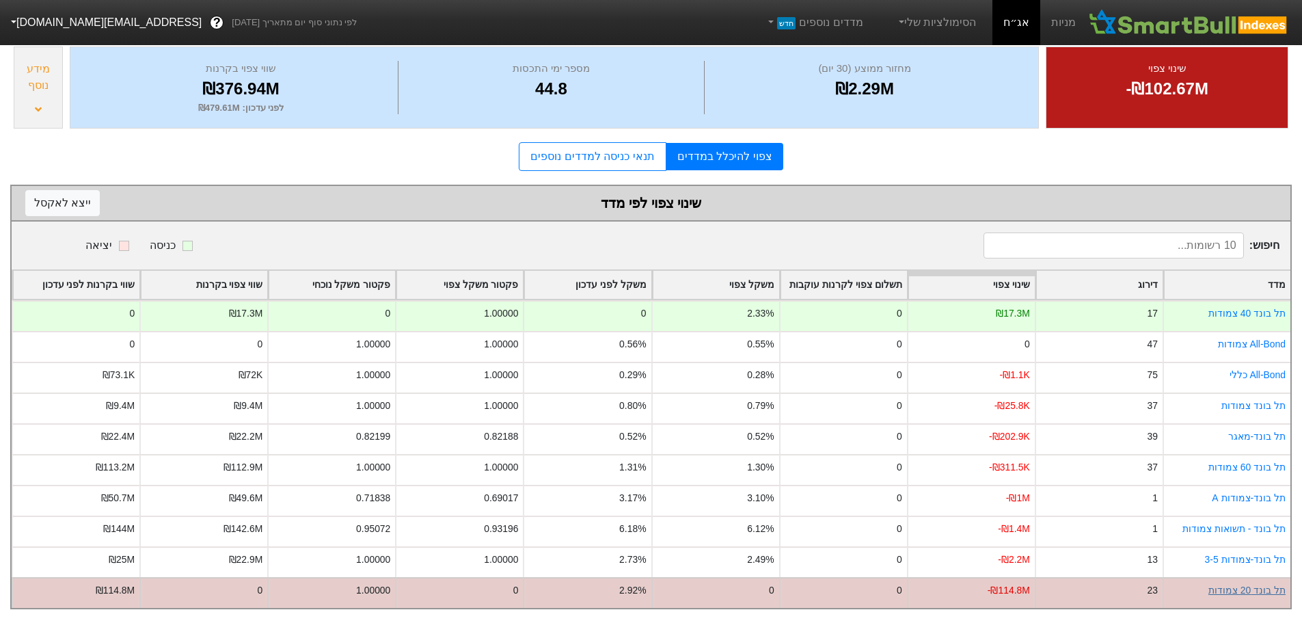
click at [1255, 585] on link "תל בונד 20 צמודות" at bounding box center [1247, 590] width 77 height 11
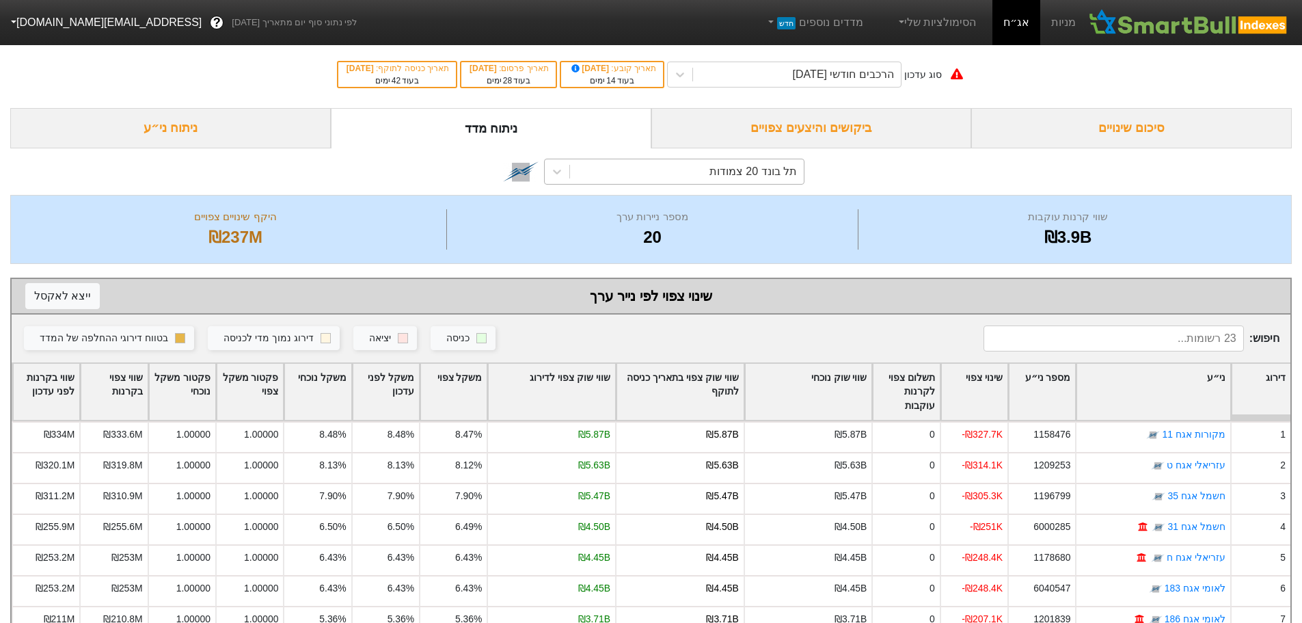
click at [758, 176] on div "תל בונד 20 צמודות" at bounding box center [754, 171] width 88 height 16
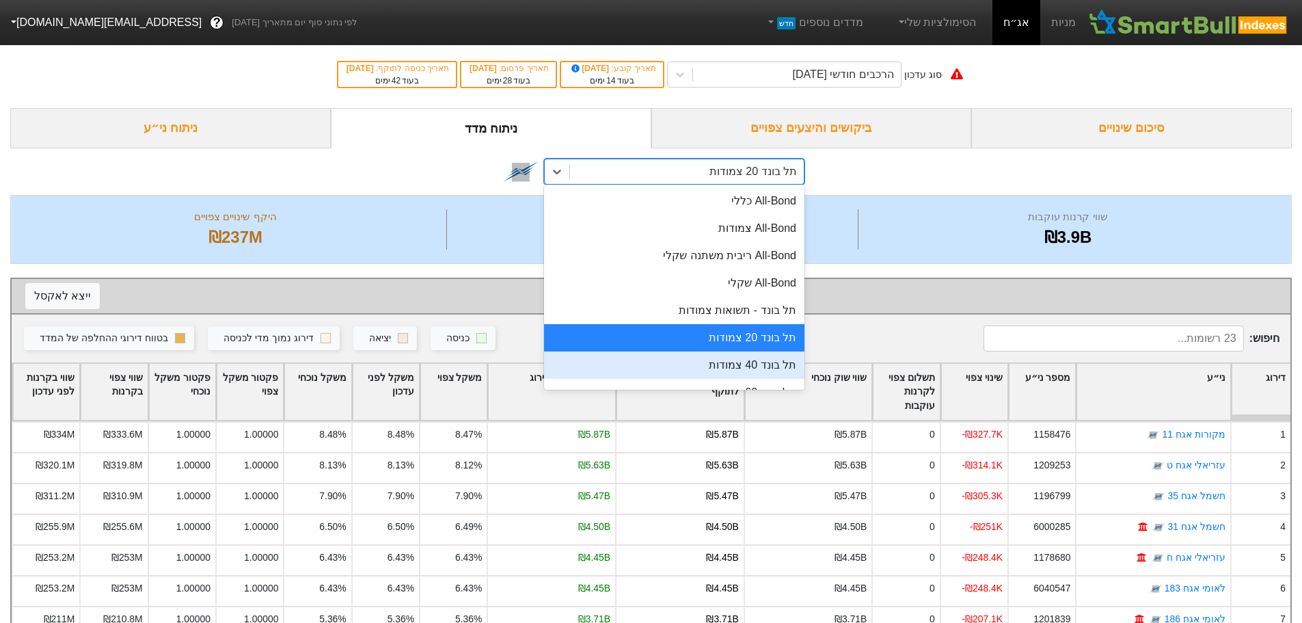
click at [727, 362] on div "תל בונד 40 צמודות" at bounding box center [674, 364] width 260 height 27
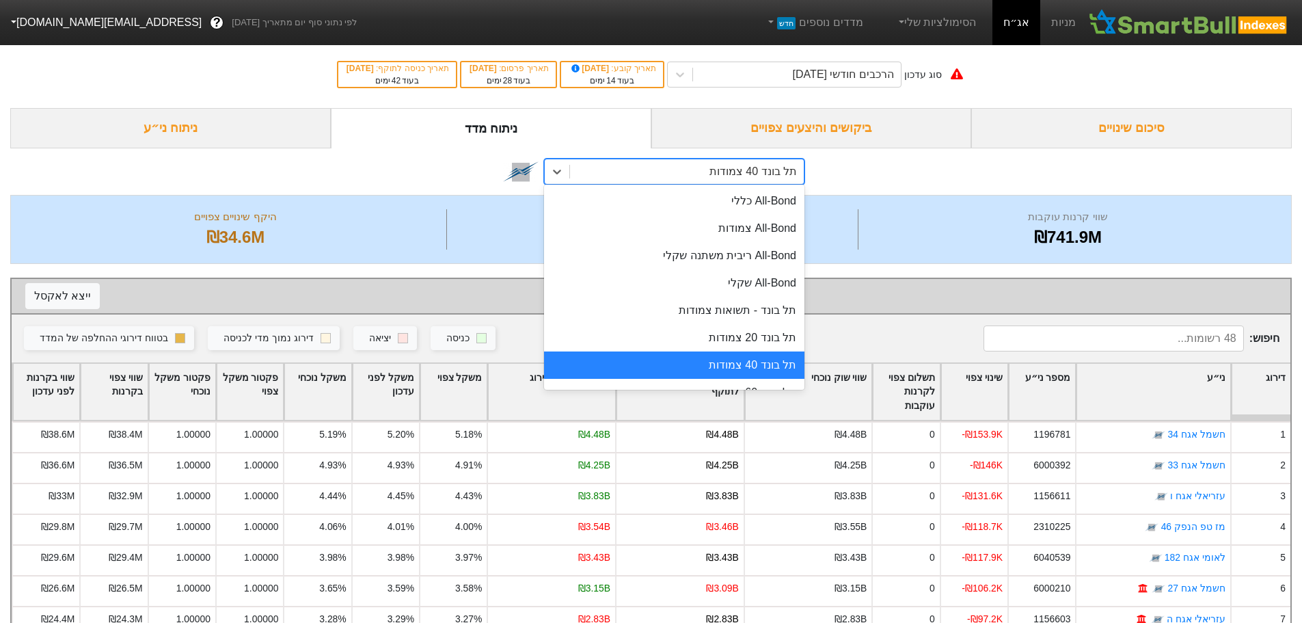
click at [725, 174] on div "תל בונד 40 צמודות" at bounding box center [754, 171] width 88 height 16
click at [721, 338] on div "תל בונד 20 צמודות" at bounding box center [674, 337] width 260 height 27
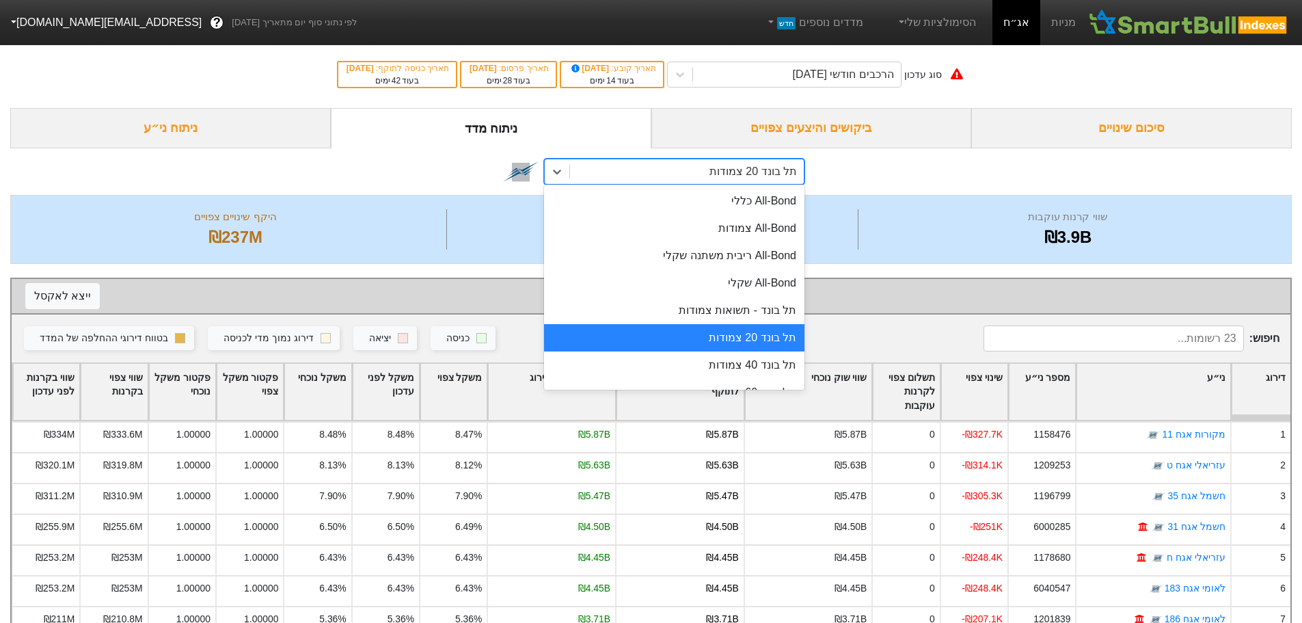
click at [776, 174] on div "תל בונד 20 צמודות" at bounding box center [754, 171] width 88 height 16
click at [746, 364] on div "תל בונד 40 צמודות" at bounding box center [674, 364] width 260 height 27
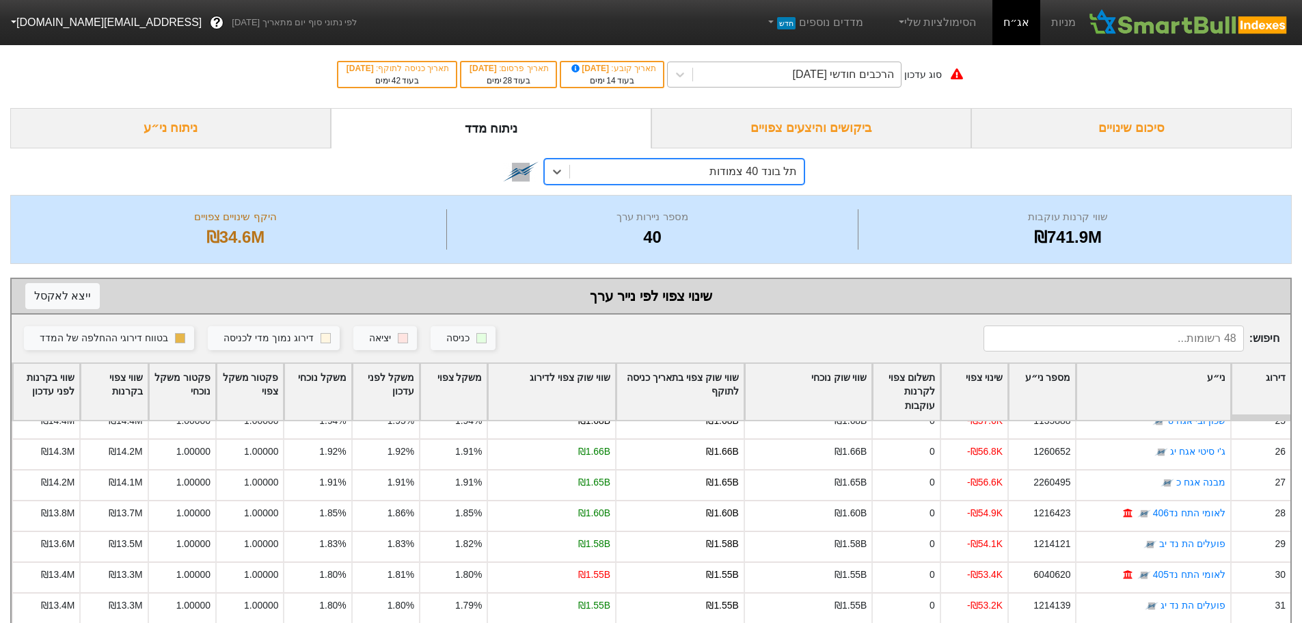
click at [870, 78] on div "הרכבים חודשי [DATE]" at bounding box center [843, 74] width 101 height 16
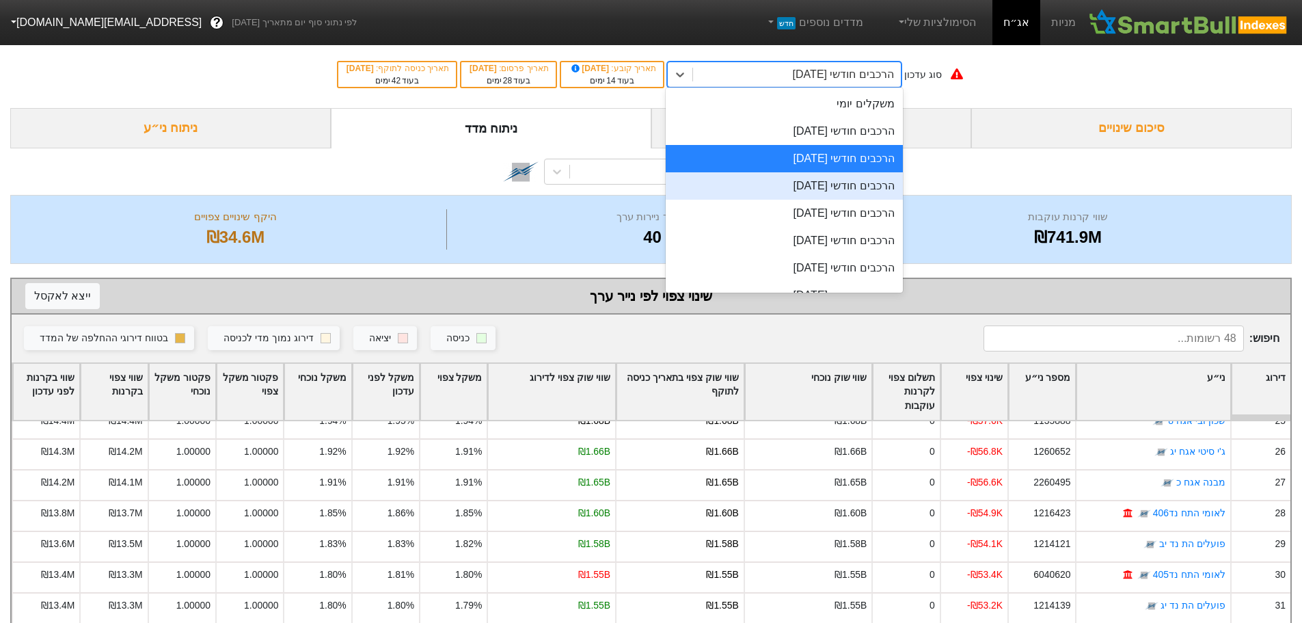
click at [823, 183] on div "הרכבים חודשי [DATE]" at bounding box center [784, 185] width 237 height 27
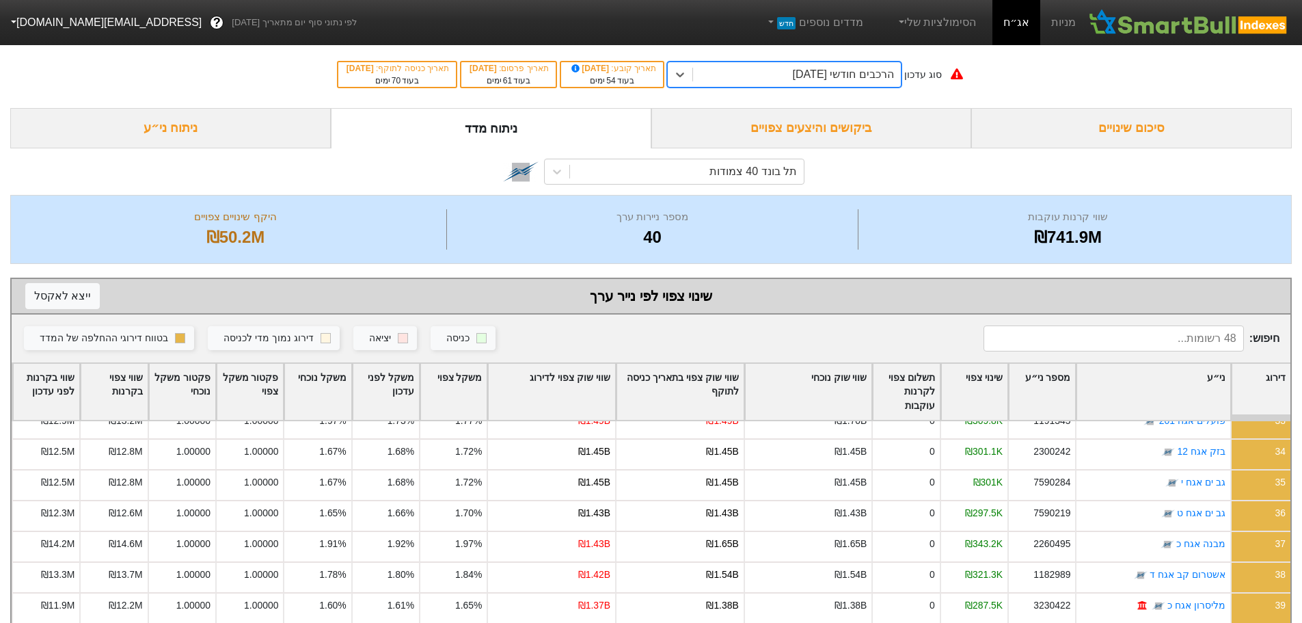
click at [835, 80] on div "הרכבים חודשי [DATE]" at bounding box center [843, 74] width 101 height 16
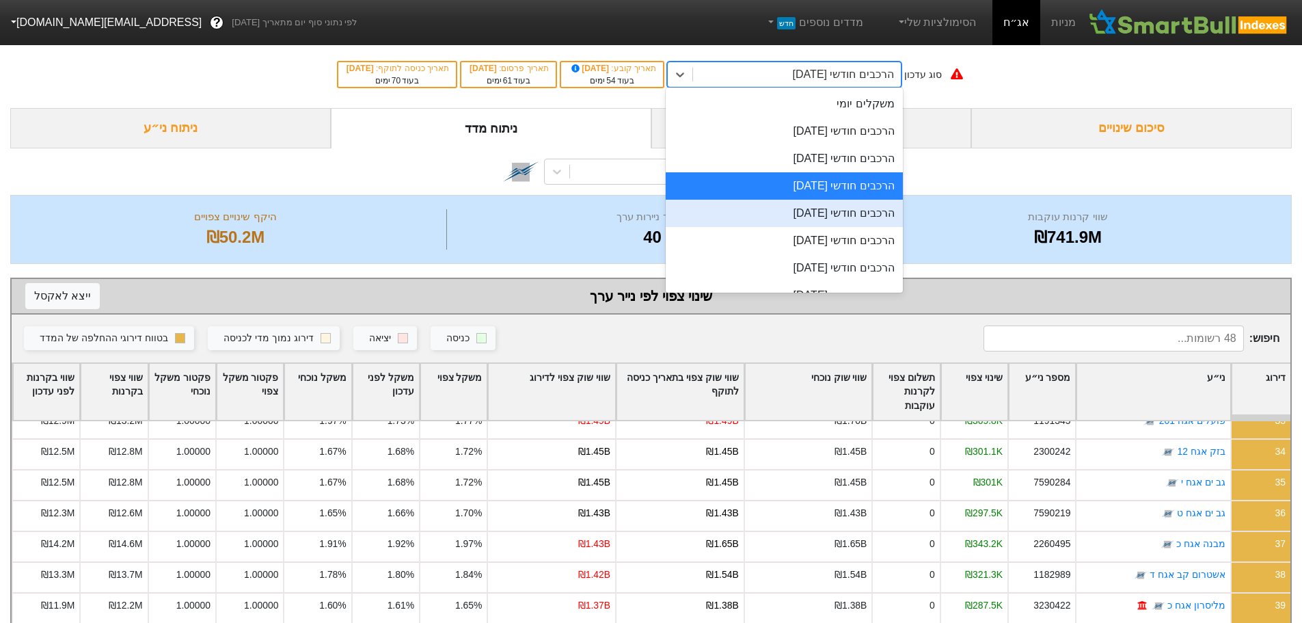
click at [818, 215] on div "הרכבים חודשי [DATE]" at bounding box center [784, 213] width 237 height 27
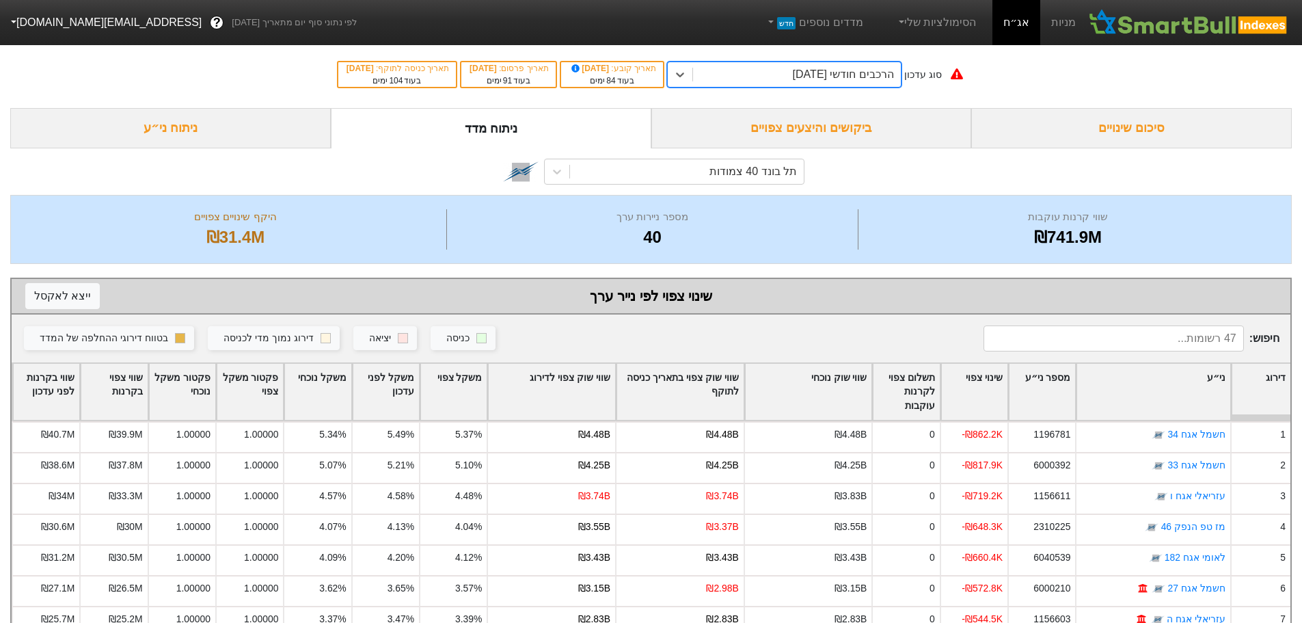
click at [858, 72] on div "הרכבים חודשי [DATE]" at bounding box center [843, 74] width 101 height 16
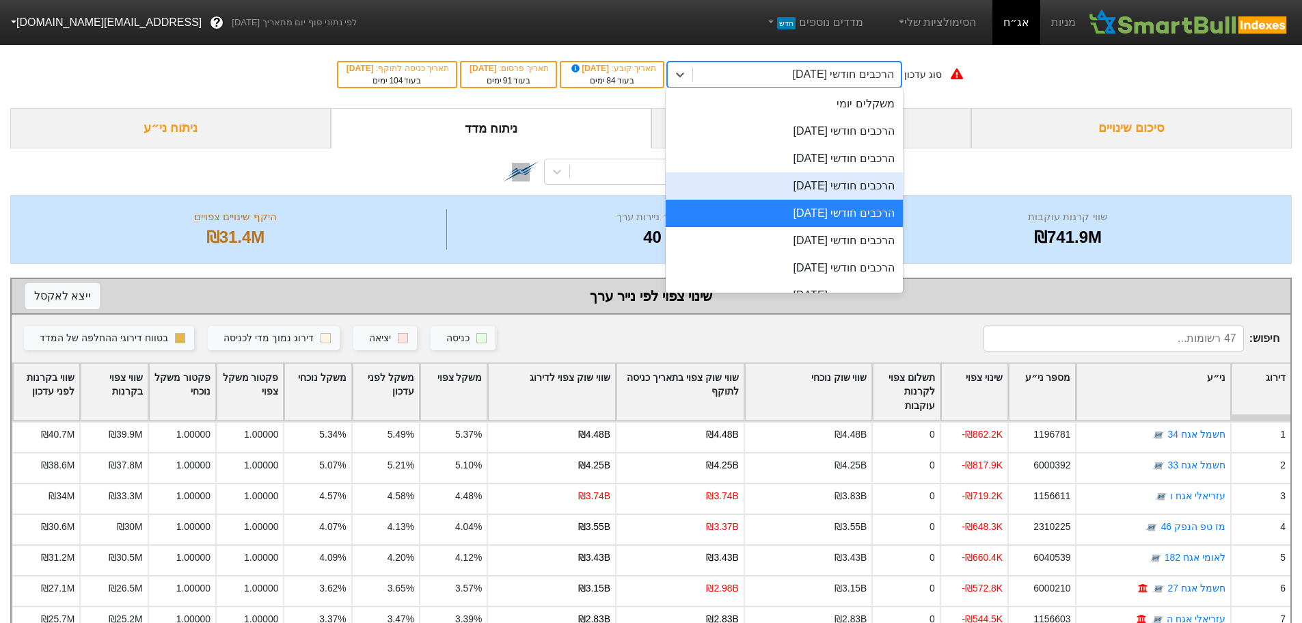
click at [842, 183] on div "הרכבים חודשי [DATE]" at bounding box center [784, 185] width 237 height 27
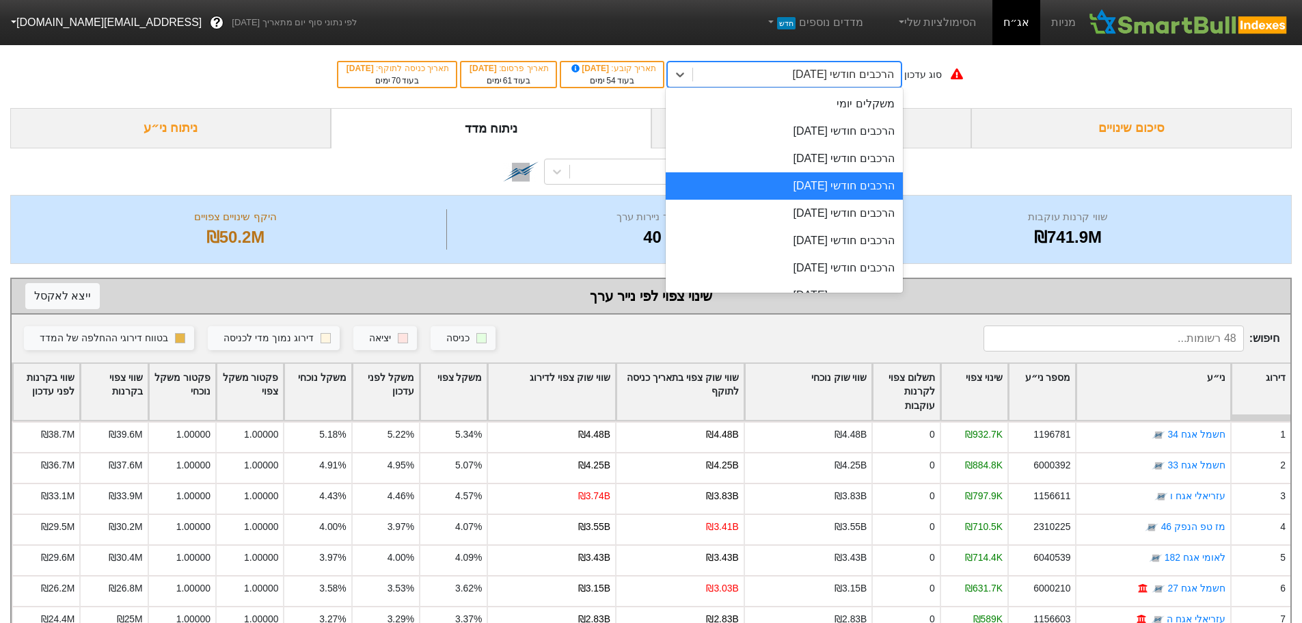
click at [848, 73] on div "הרכבים חודשי [DATE]" at bounding box center [843, 74] width 101 height 16
click at [823, 161] on div "הרכבים חודשי [DATE]" at bounding box center [784, 158] width 237 height 27
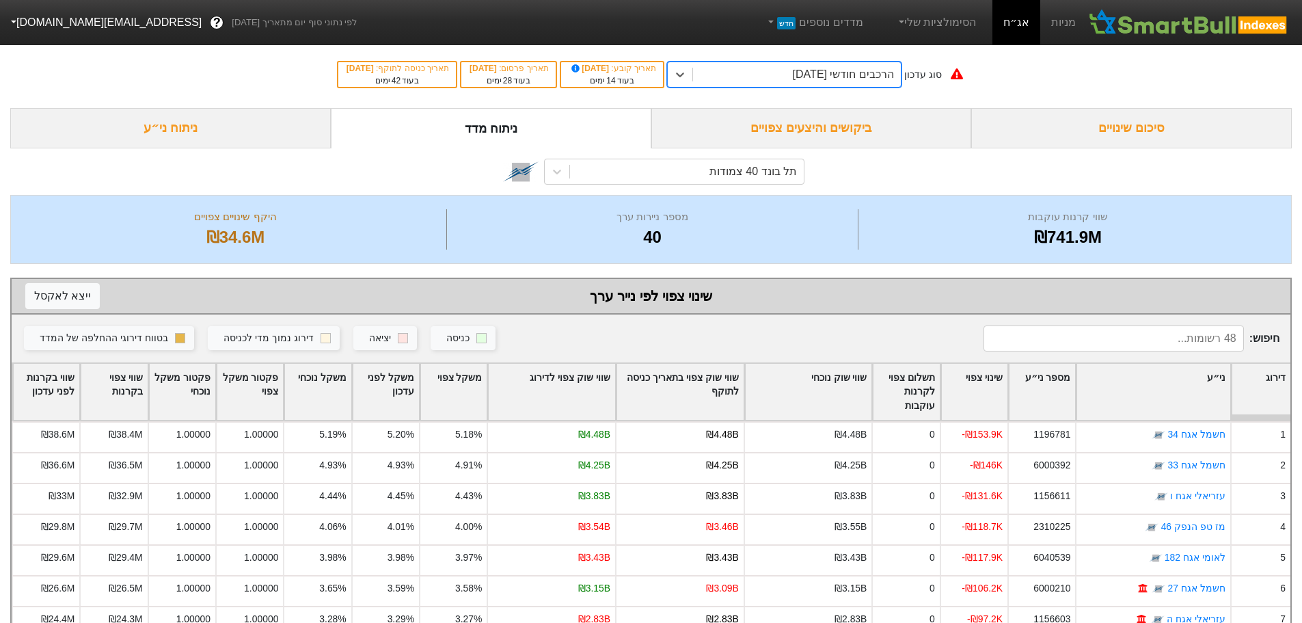
click at [811, 78] on div "הרכבים חודשי [DATE]" at bounding box center [843, 74] width 101 height 16
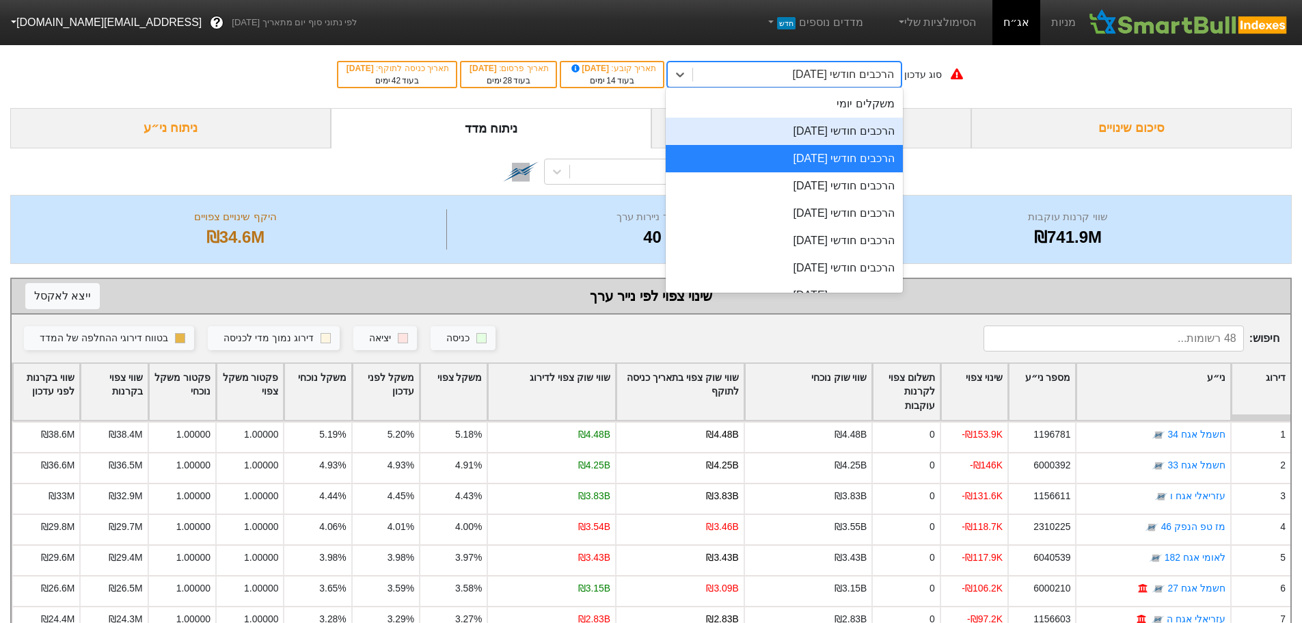
click at [810, 134] on div "הרכבים חודשי [DATE]" at bounding box center [784, 131] width 237 height 27
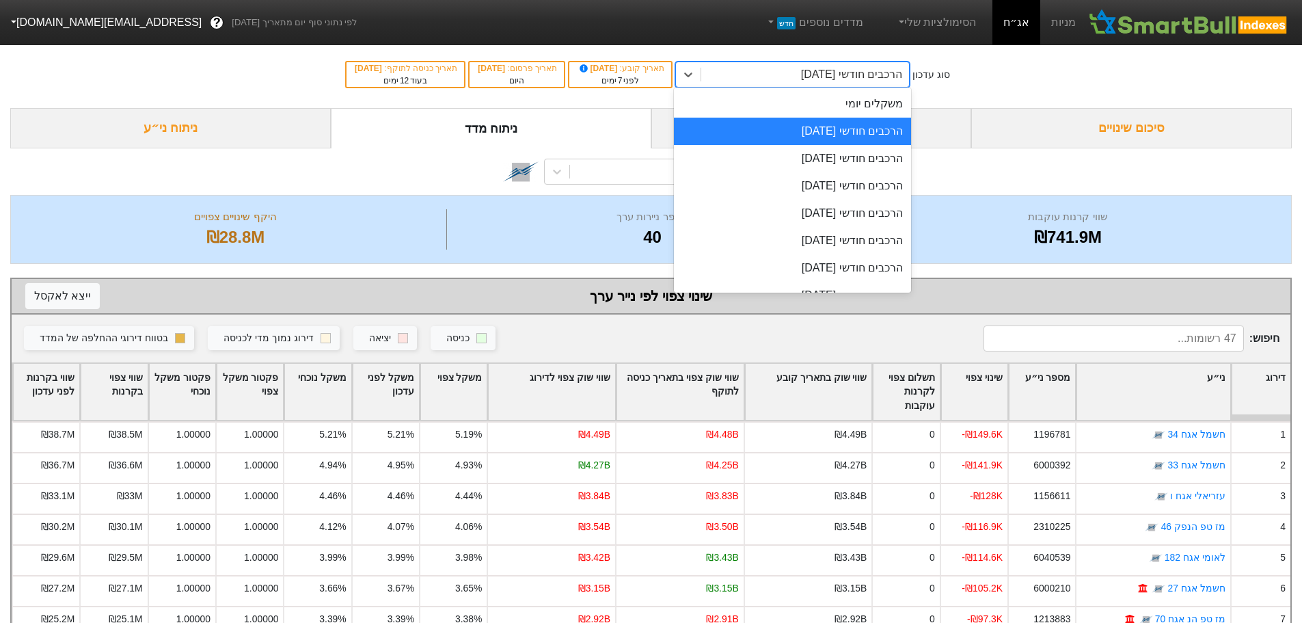
drag, startPoint x: 846, startPoint y: 76, endPoint x: 838, endPoint y: 92, distance: 18.3
click at [846, 76] on div "הרכבים חודשי [DATE]" at bounding box center [851, 74] width 101 height 16
click at [819, 164] on div "הרכבים חודשי [DATE]" at bounding box center [792, 158] width 237 height 27
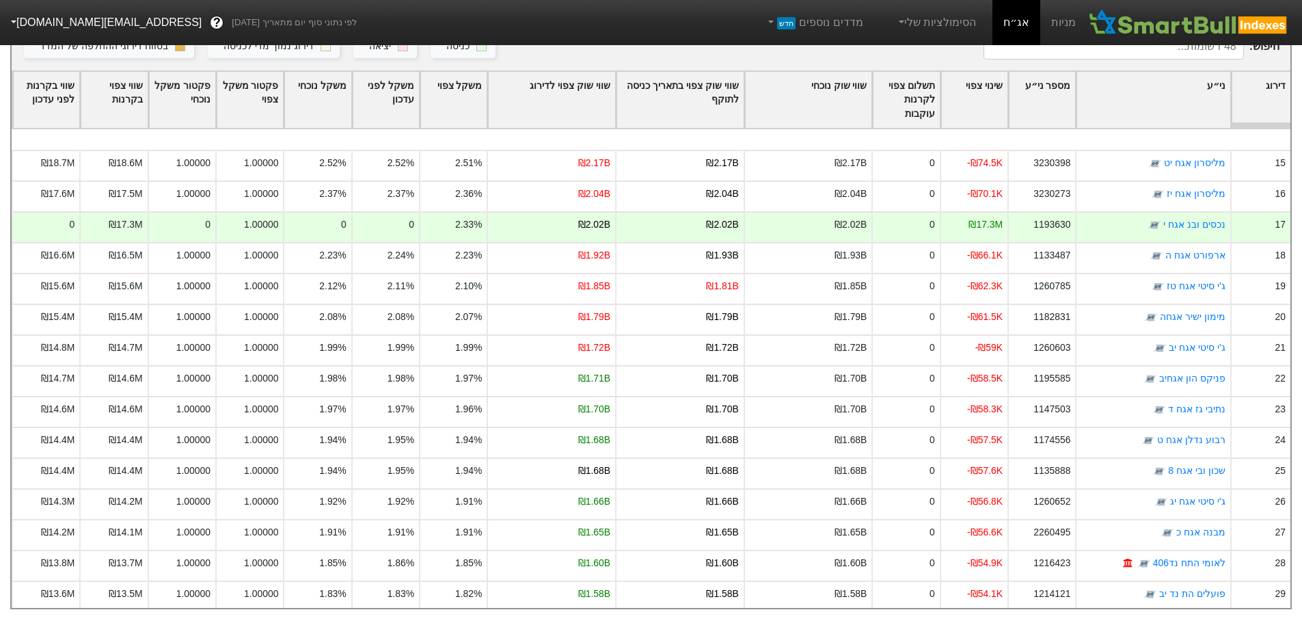
scroll to position [479, 0]
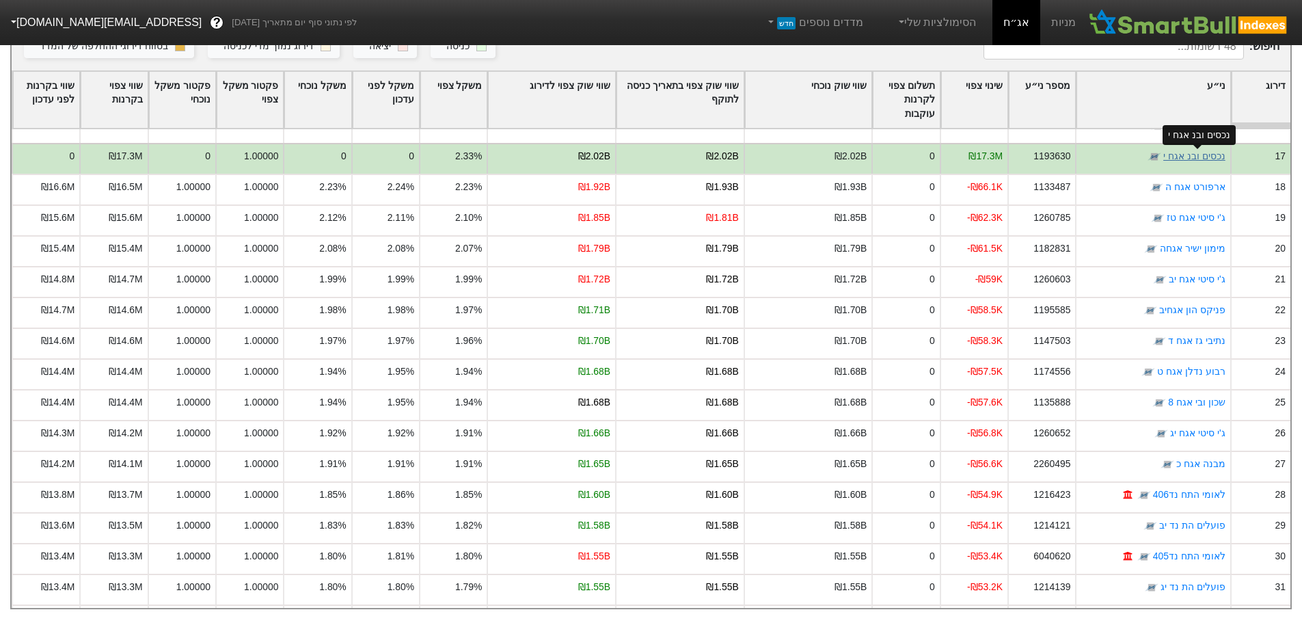
click at [1194, 150] on link "נכסים ובנ אגח י" at bounding box center [1195, 155] width 62 height 11
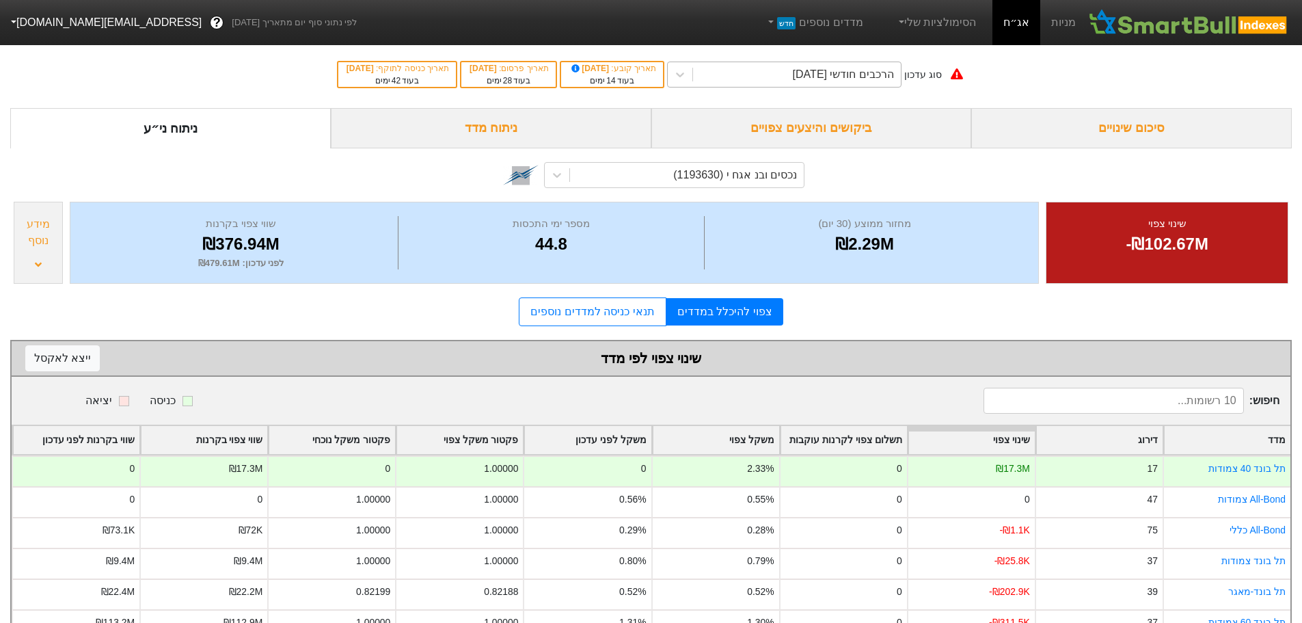
click at [812, 75] on div "הרכבים חודשי [DATE]" at bounding box center [843, 74] width 101 height 16
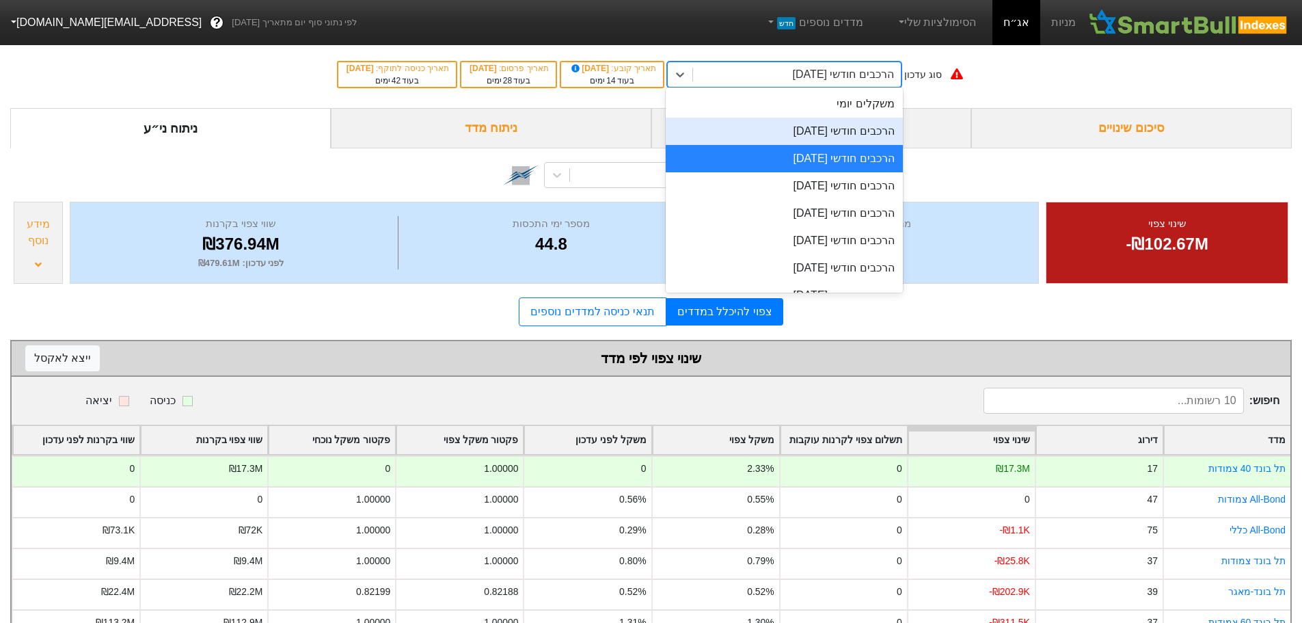
click at [811, 136] on div "הרכבים חודשי [DATE]" at bounding box center [784, 131] width 237 height 27
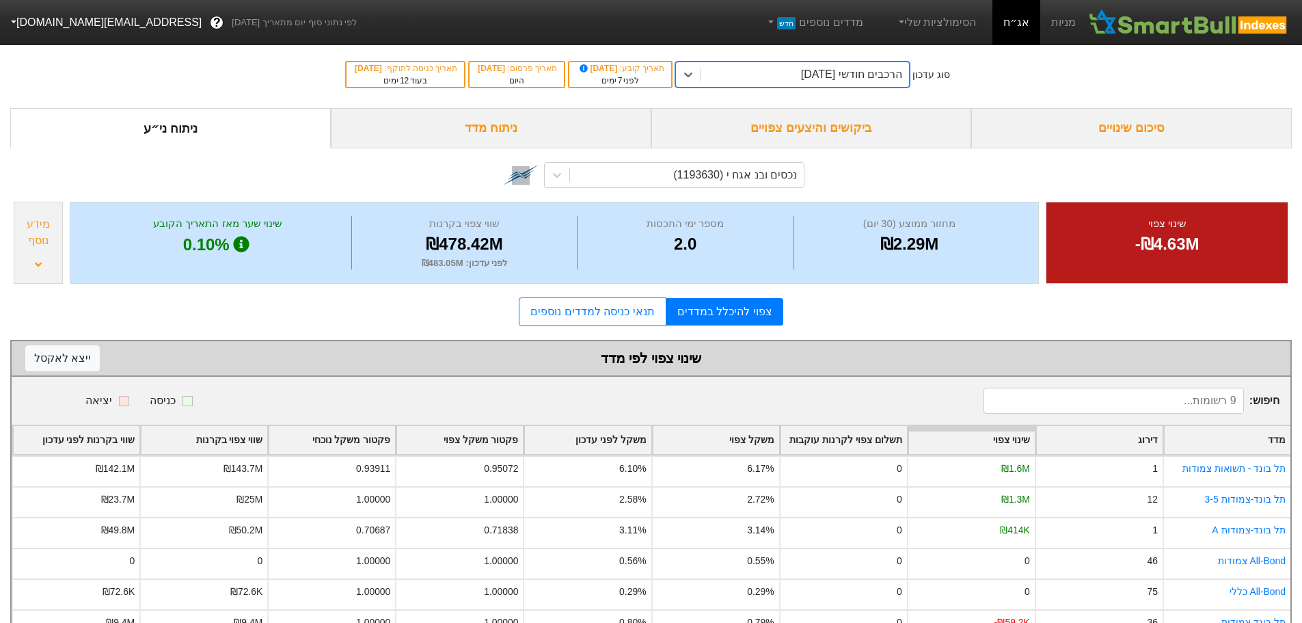
click at [853, 80] on div "הרכבים חודשי [DATE]" at bounding box center [851, 74] width 101 height 16
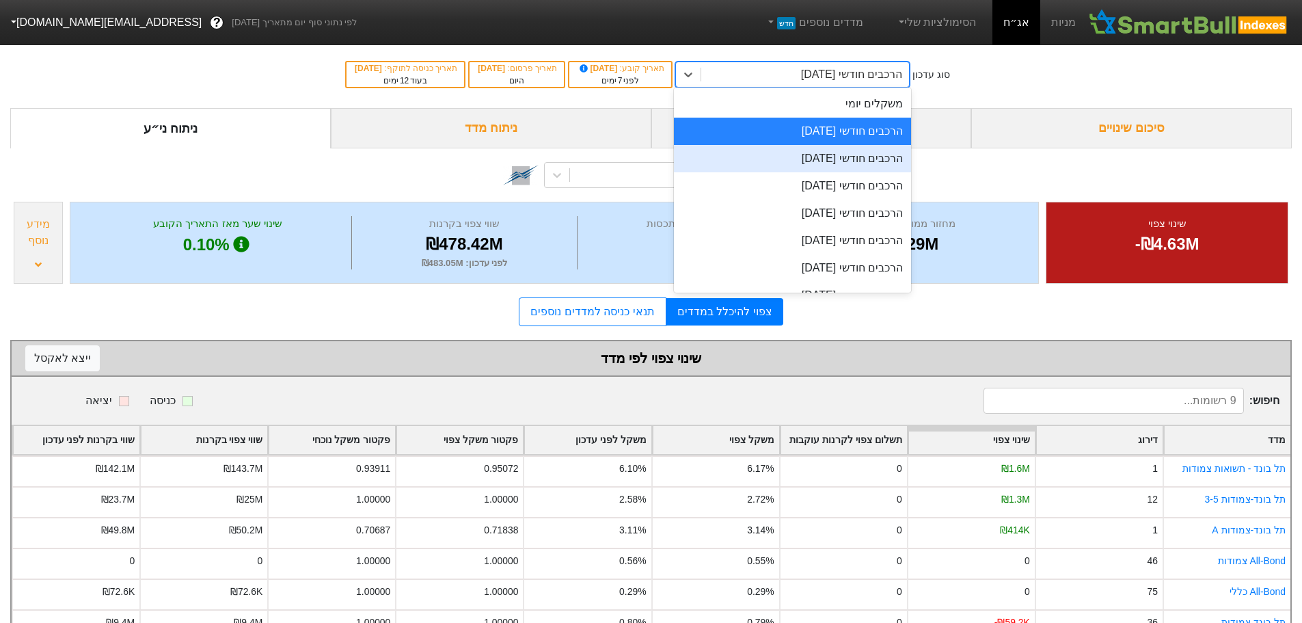
click at [827, 161] on div "הרכבים חודשי [DATE]" at bounding box center [792, 158] width 237 height 27
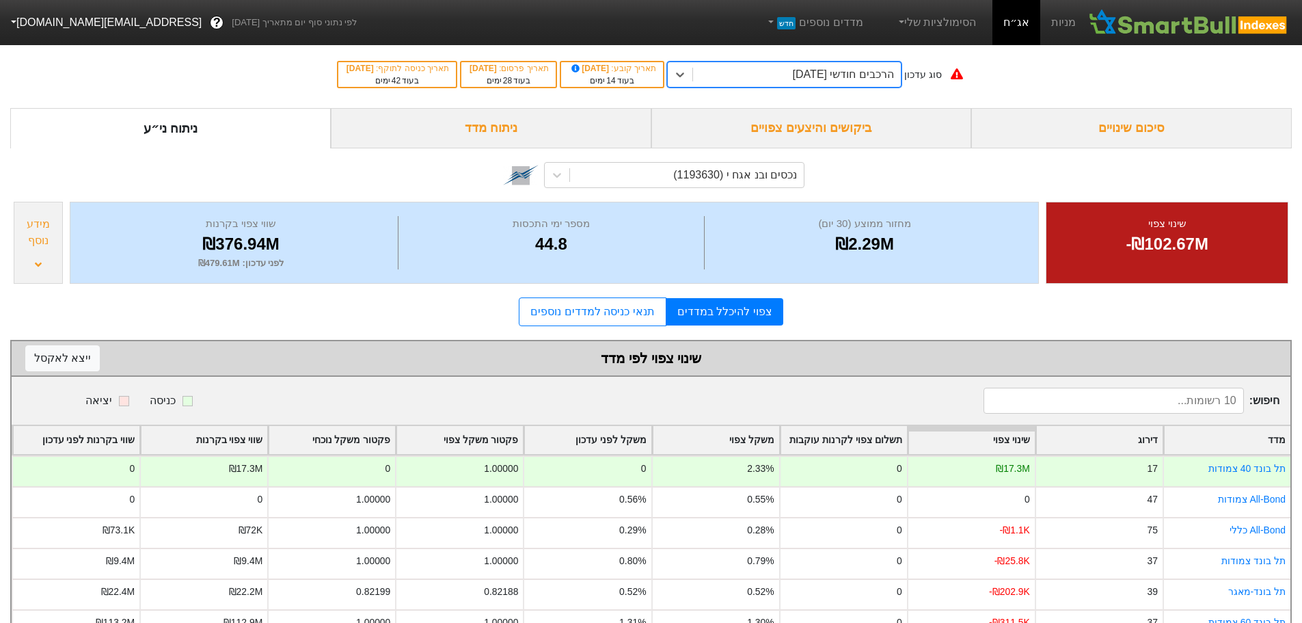
click at [846, 69] on div "הרכבים חודשי [DATE]" at bounding box center [843, 74] width 101 height 16
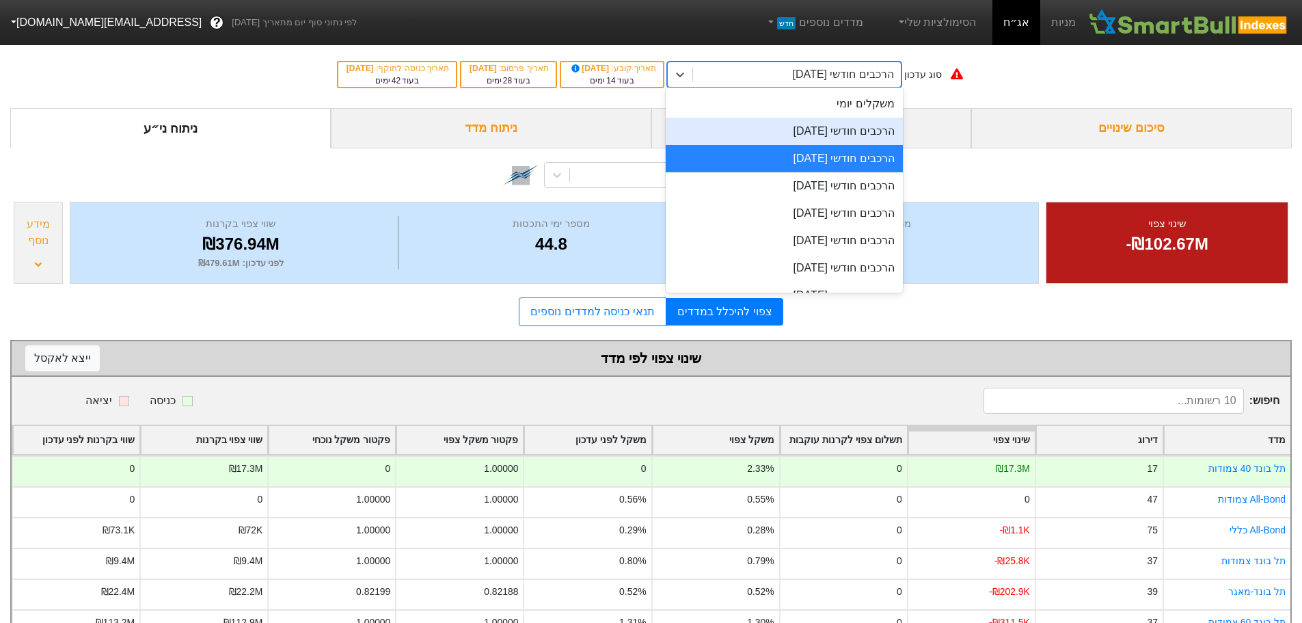
click at [832, 134] on div "הרכבים חודשי [DATE]" at bounding box center [784, 131] width 237 height 27
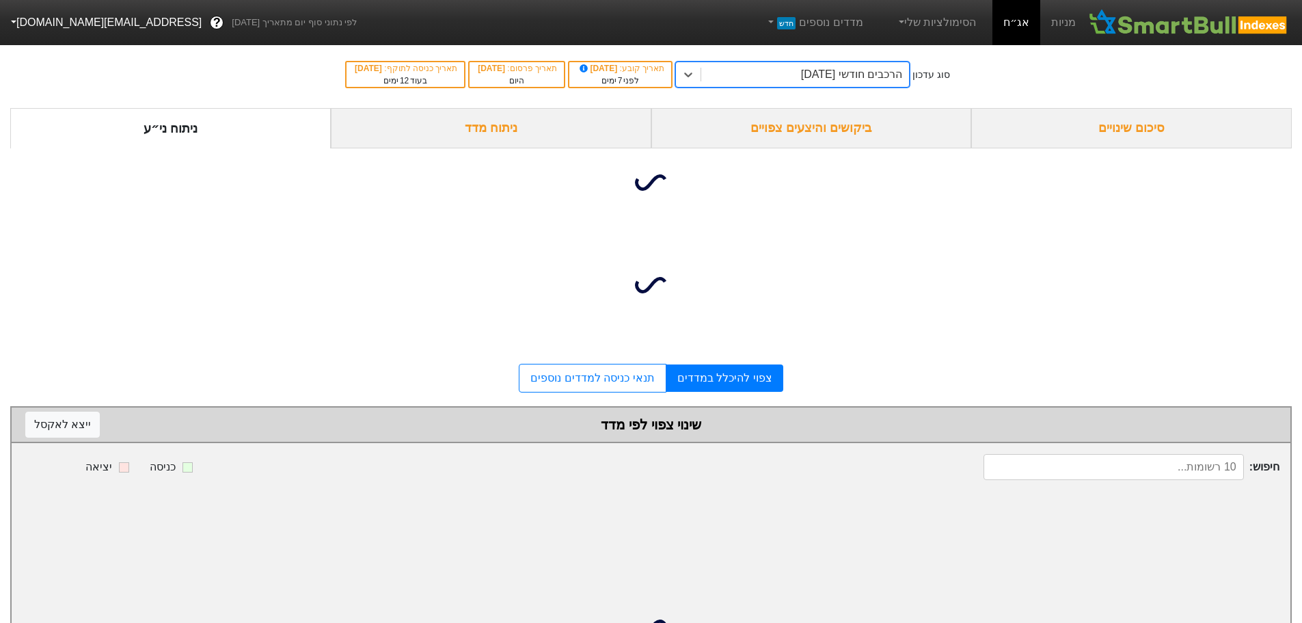
click at [835, 133] on div "ביקושים והיצעים צפויים" at bounding box center [812, 128] width 321 height 40
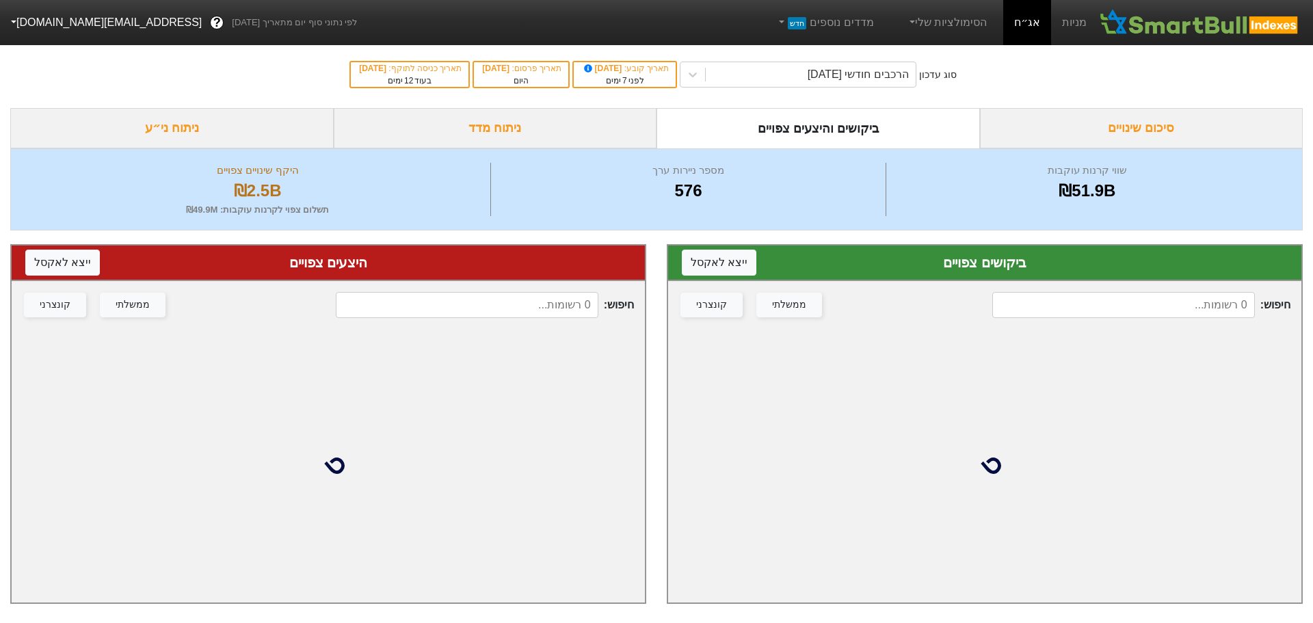
click at [1120, 317] on input at bounding box center [1123, 305] width 263 height 26
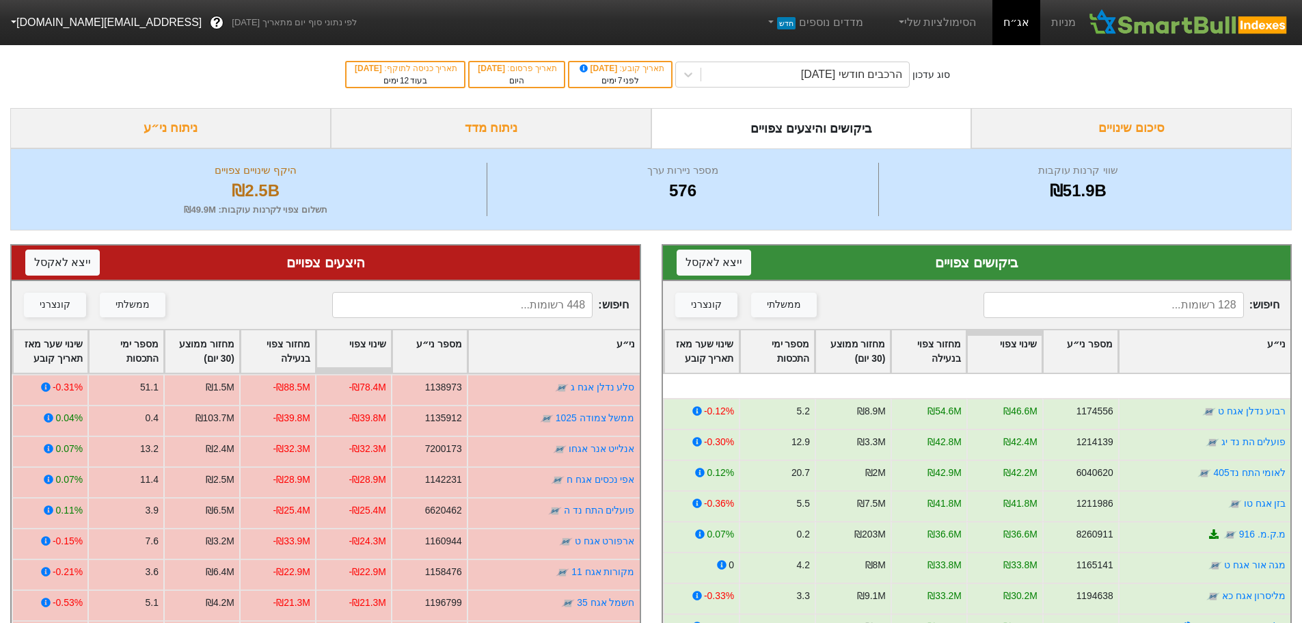
scroll to position [137, 0]
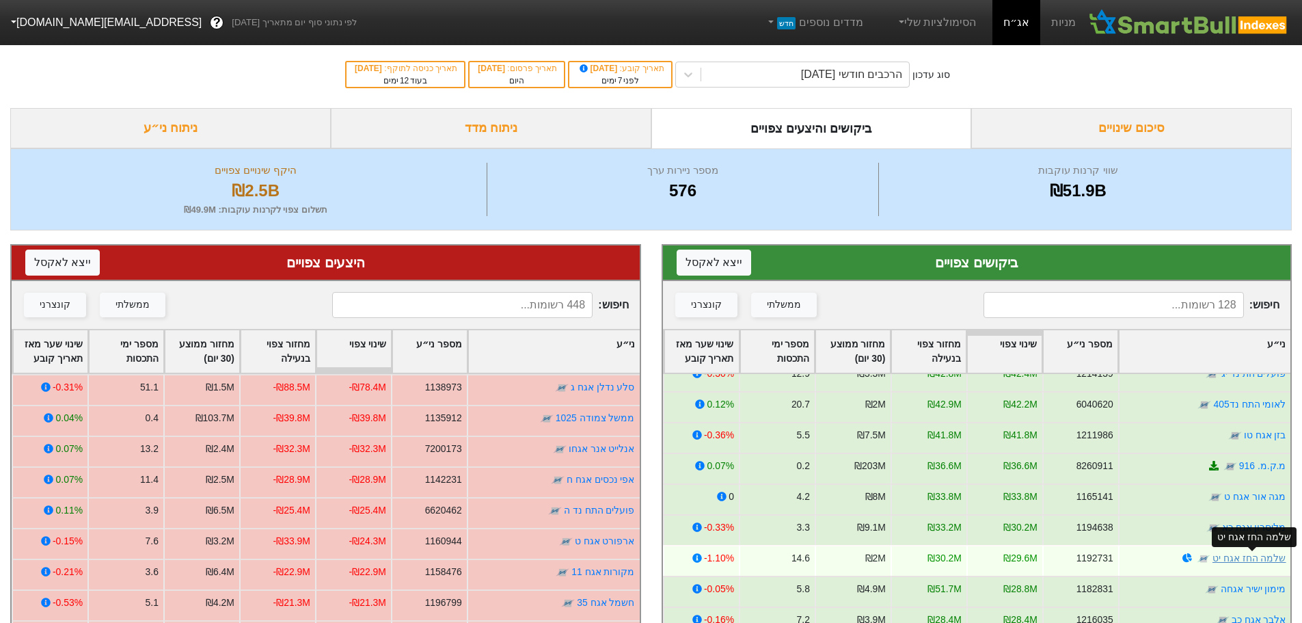
click at [1255, 560] on link "שלמה החז אגח יט" at bounding box center [1249, 557] width 74 height 11
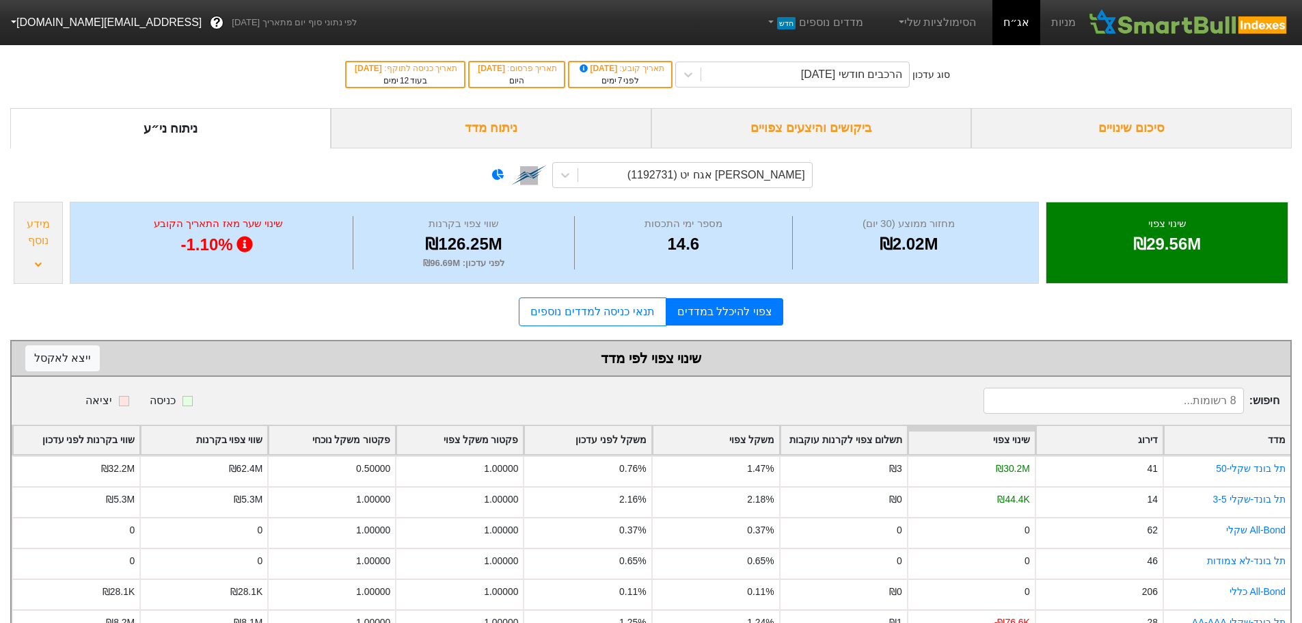
click at [807, 128] on div "ביקושים והיצעים צפויים" at bounding box center [812, 128] width 321 height 40
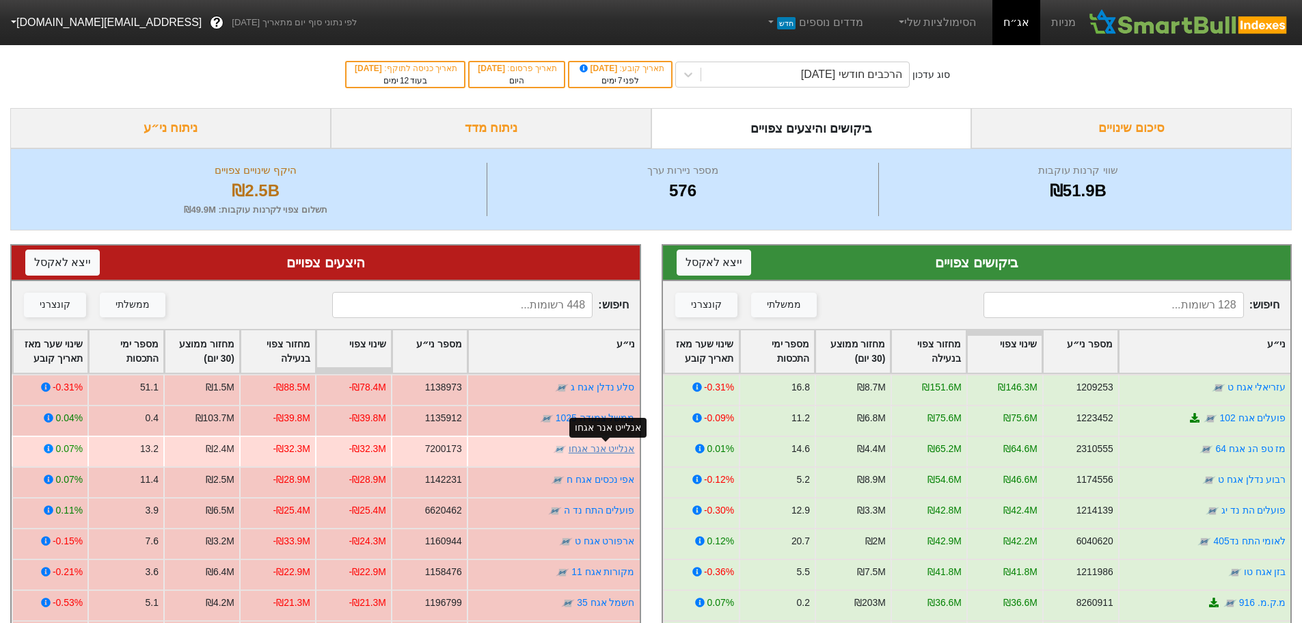
click at [592, 449] on link "אנלייט אנר אגחו" at bounding box center [602, 448] width 66 height 11
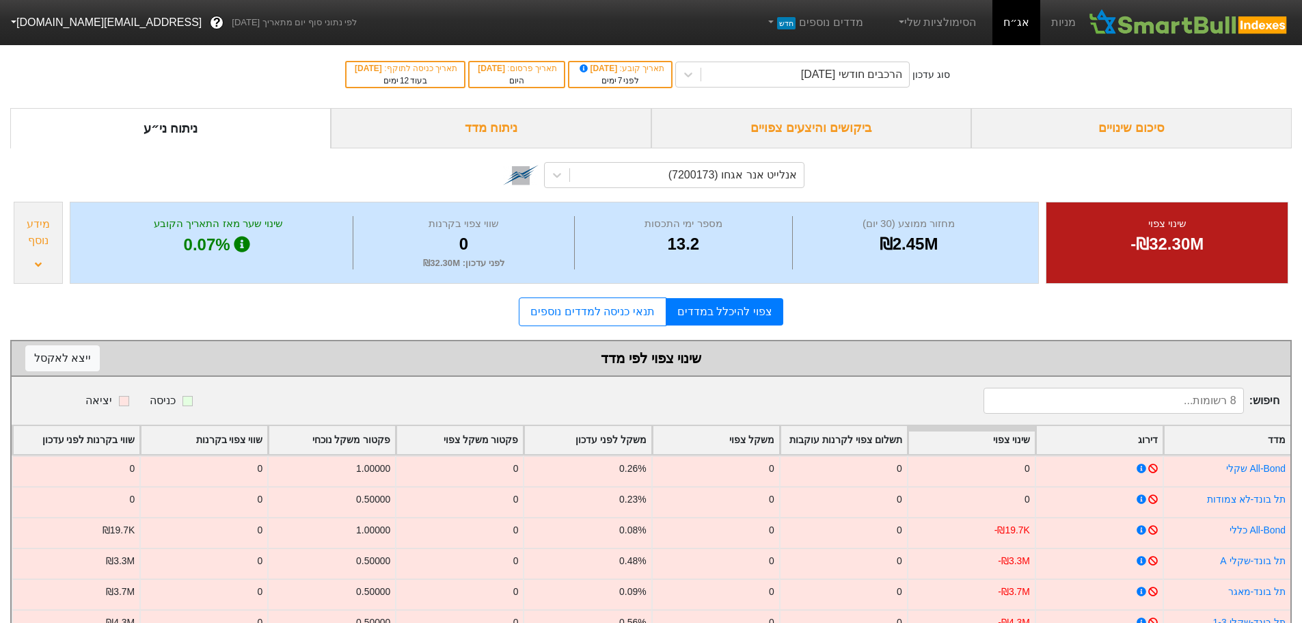
click at [828, 135] on div "ביקושים והיצעים צפויים" at bounding box center [812, 128] width 321 height 40
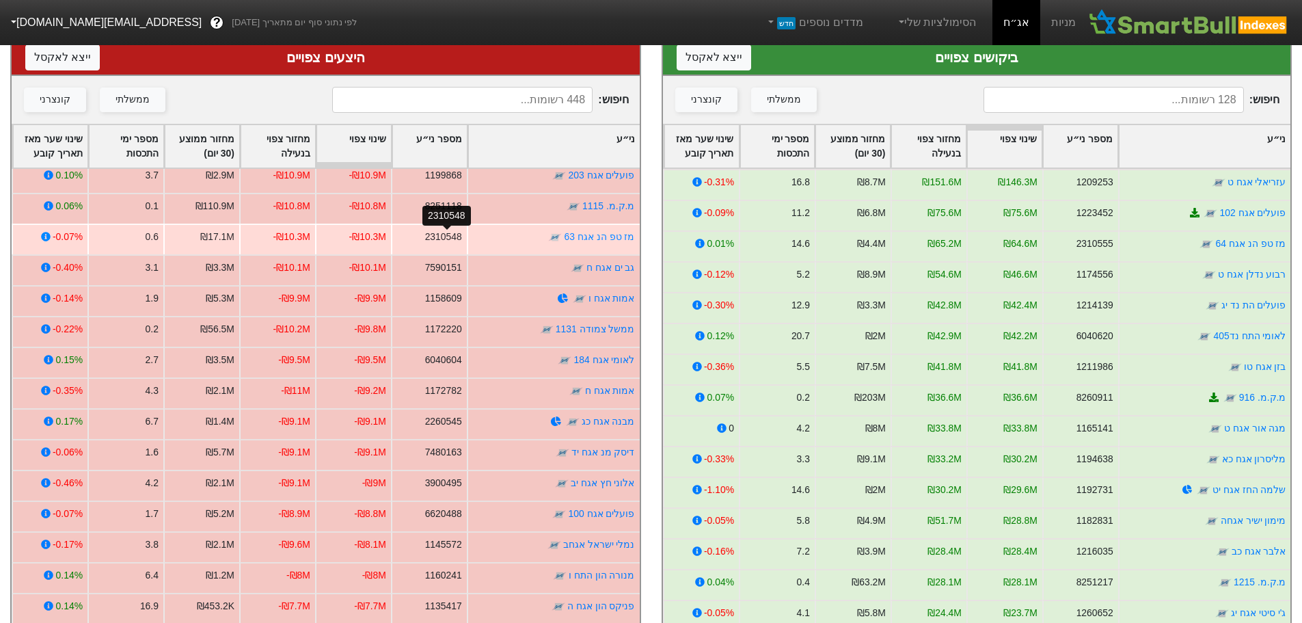
scroll to position [68, 0]
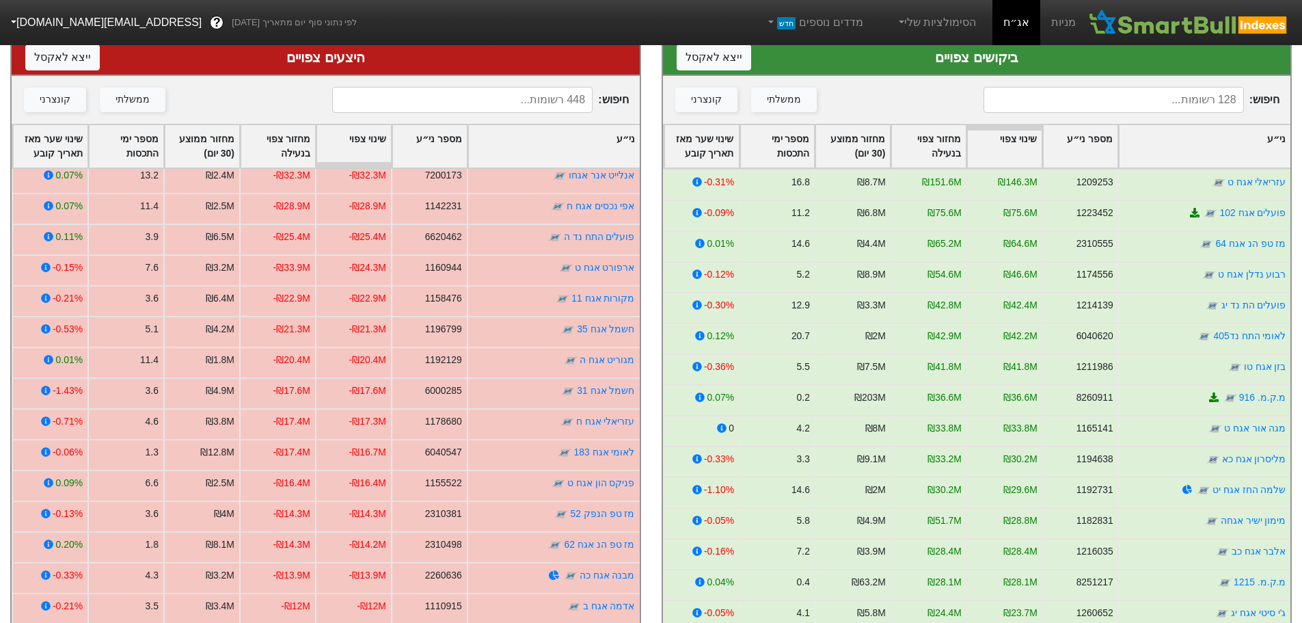
click at [544, 94] on input at bounding box center [462, 100] width 260 height 26
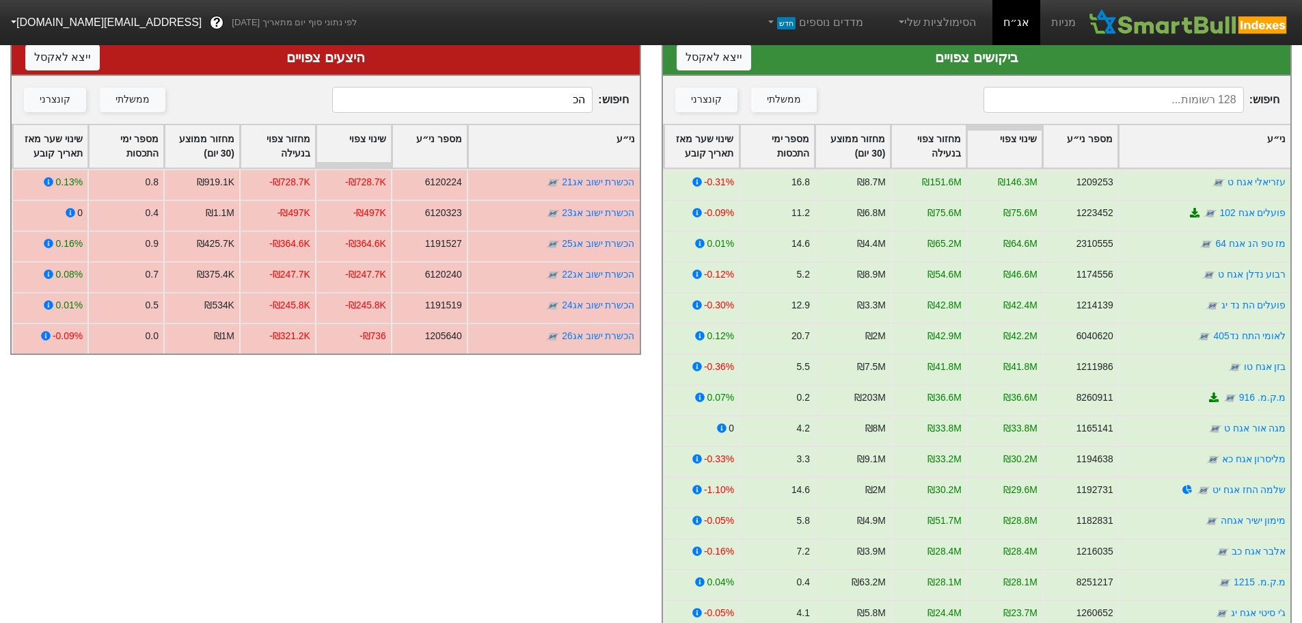
scroll to position [0, 0]
type input "הכש"
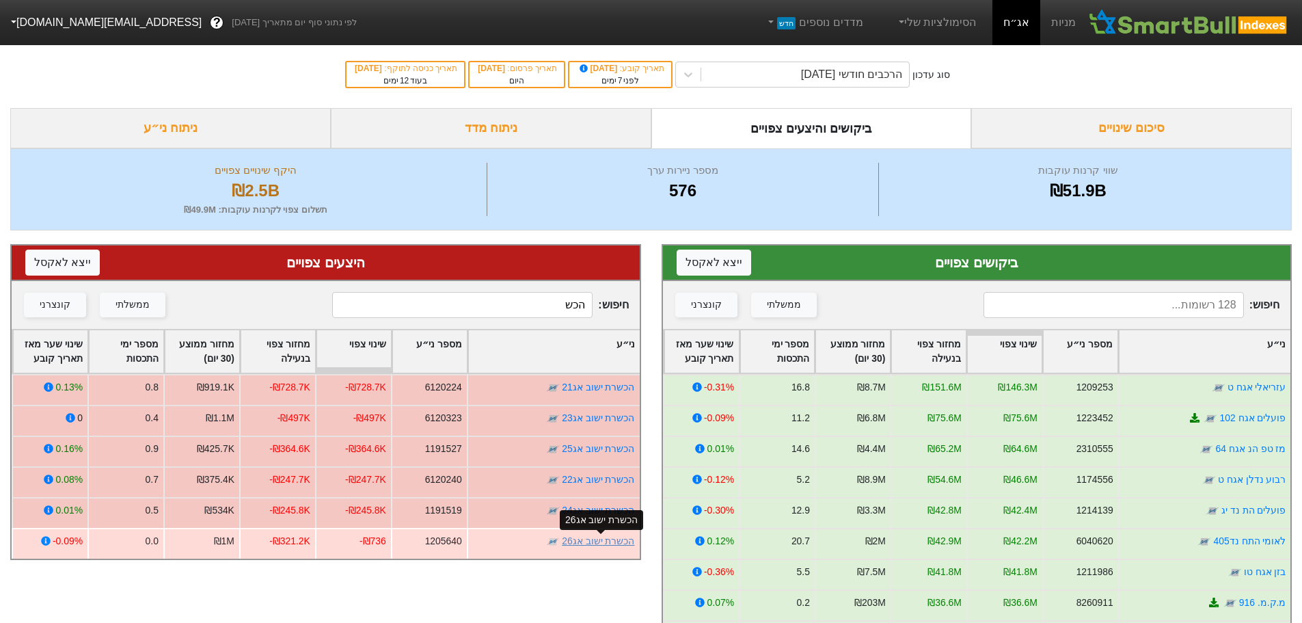
click at [604, 542] on link "הכשרת ישוב אג26" at bounding box center [598, 540] width 72 height 11
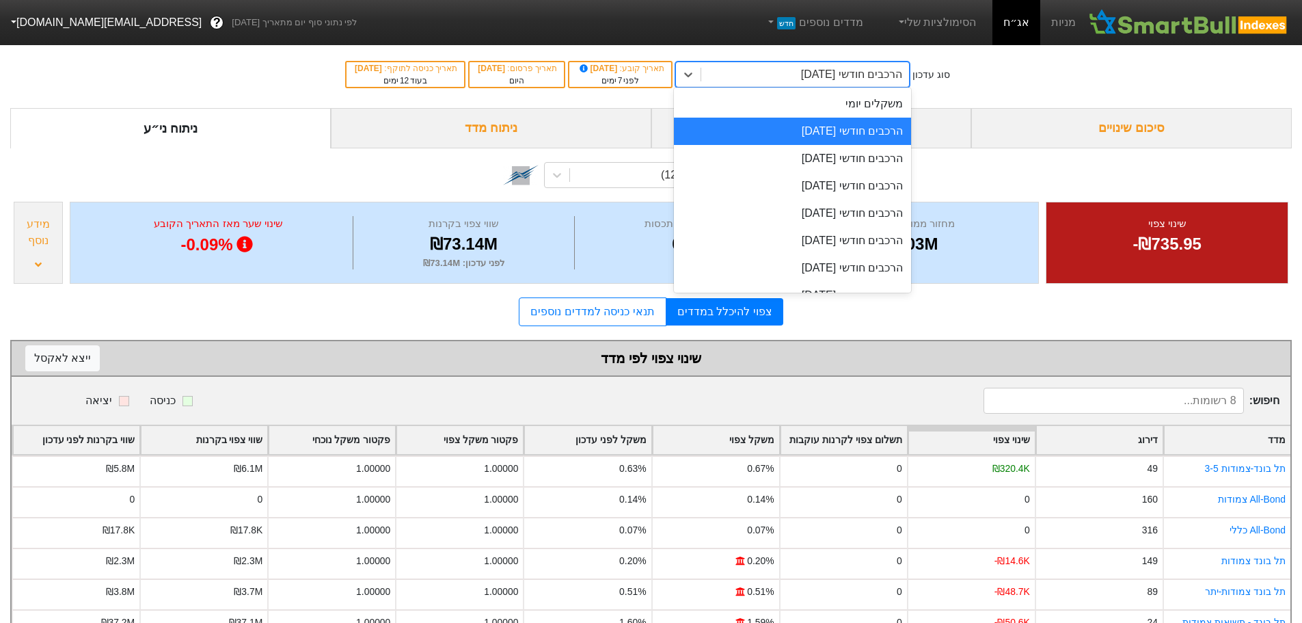
click at [838, 69] on div "הרכבים חודשי [DATE]" at bounding box center [851, 74] width 101 height 16
click at [822, 161] on div "הרכבים חודשי [DATE]" at bounding box center [792, 158] width 237 height 27
